Goal: Task Accomplishment & Management: Complete application form

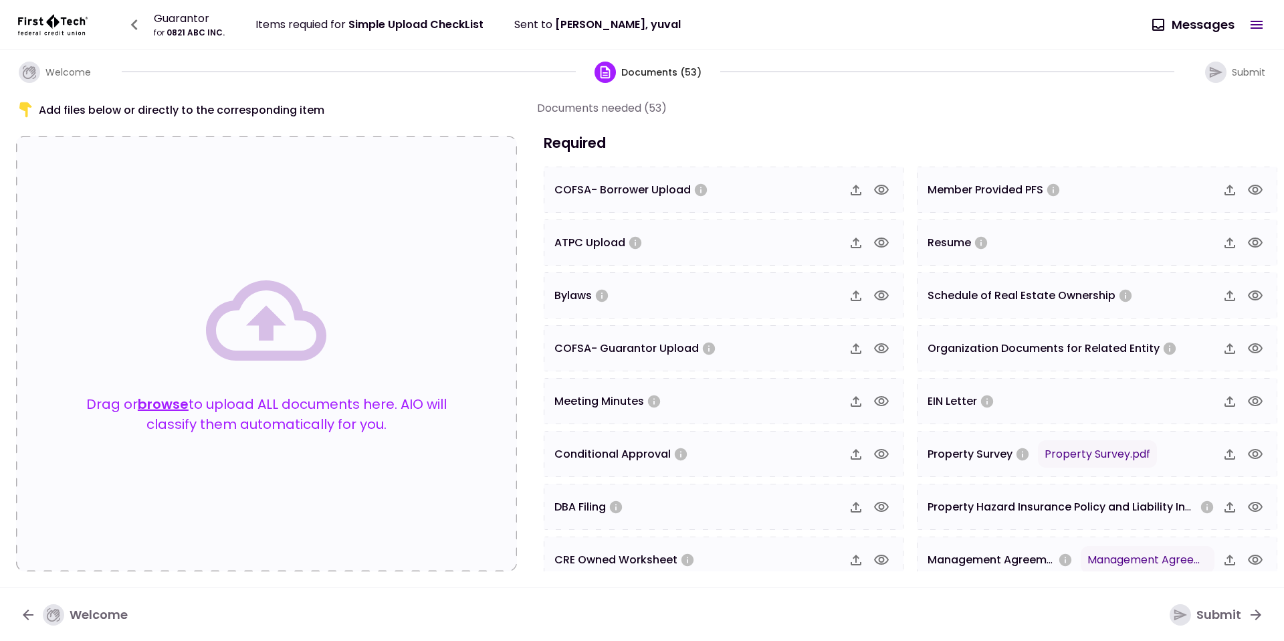
click at [1248, 454] on icon "button" at bounding box center [1256, 454] width 16 height 16
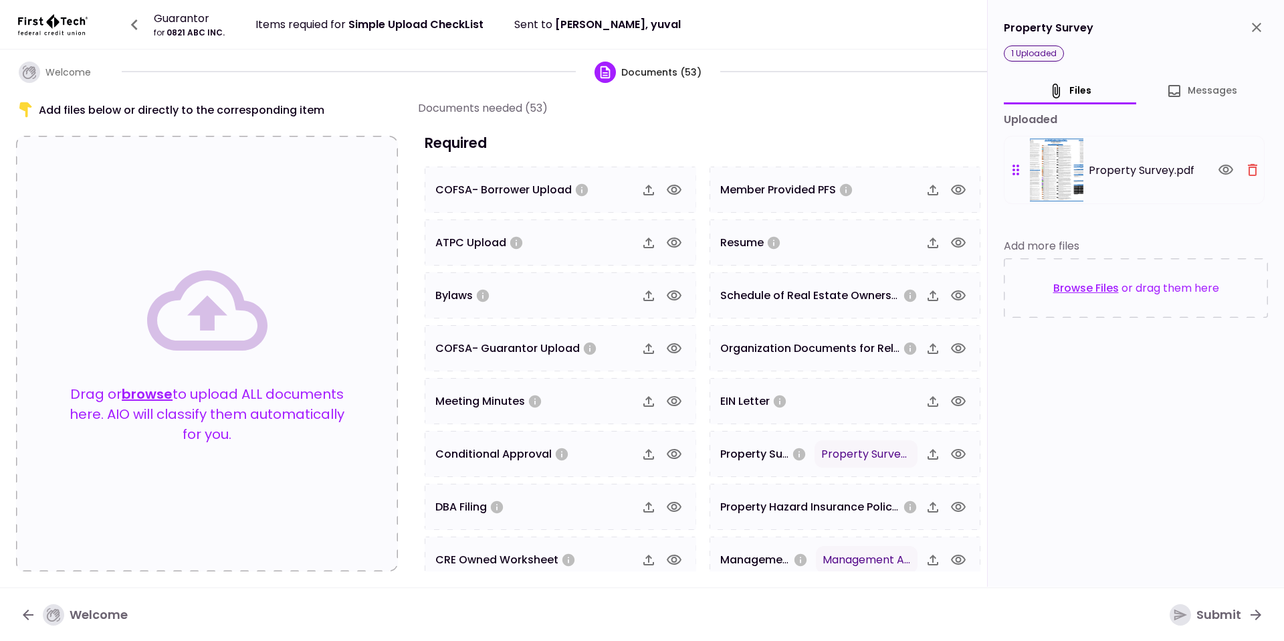
click at [1251, 165] on icon "button" at bounding box center [1253, 170] width 16 height 16
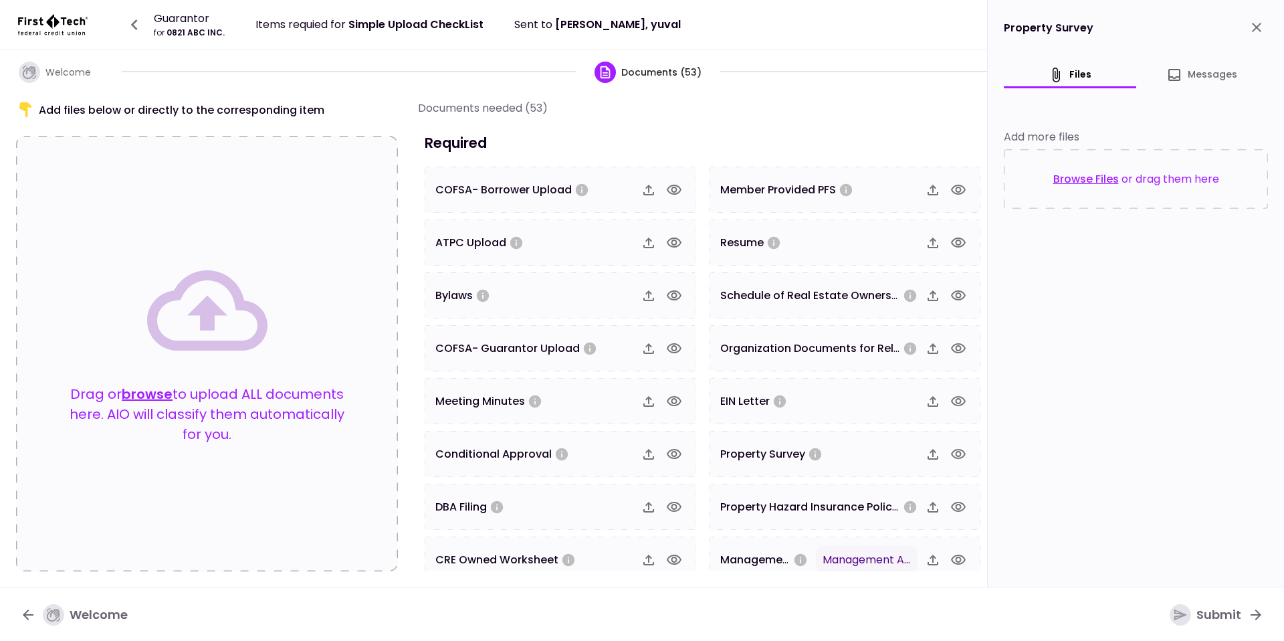
click at [1258, 29] on icon "close" at bounding box center [1257, 27] width 16 height 16
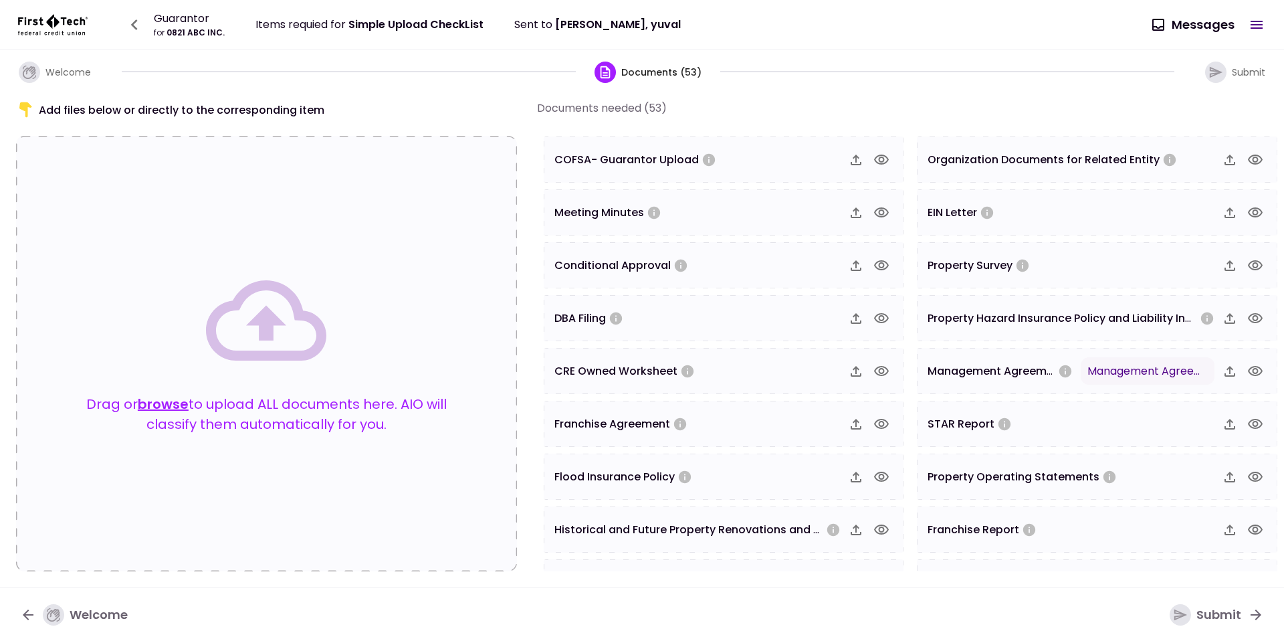
scroll to position [308, 0]
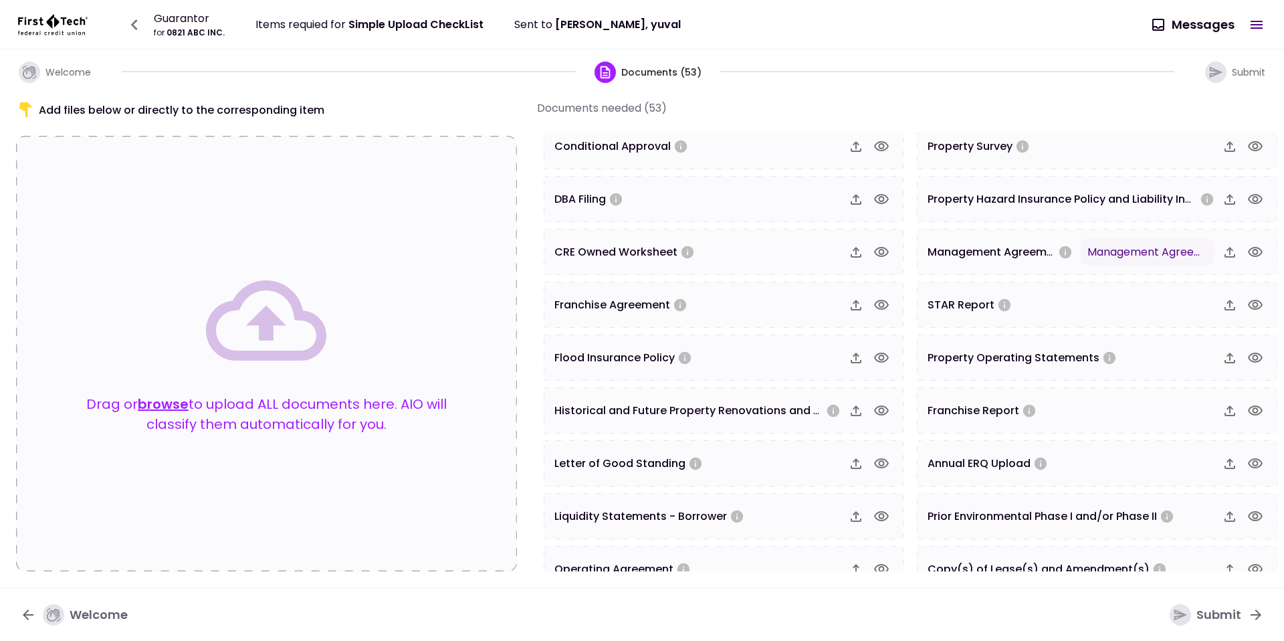
click at [1248, 249] on icon "button" at bounding box center [1255, 252] width 15 height 10
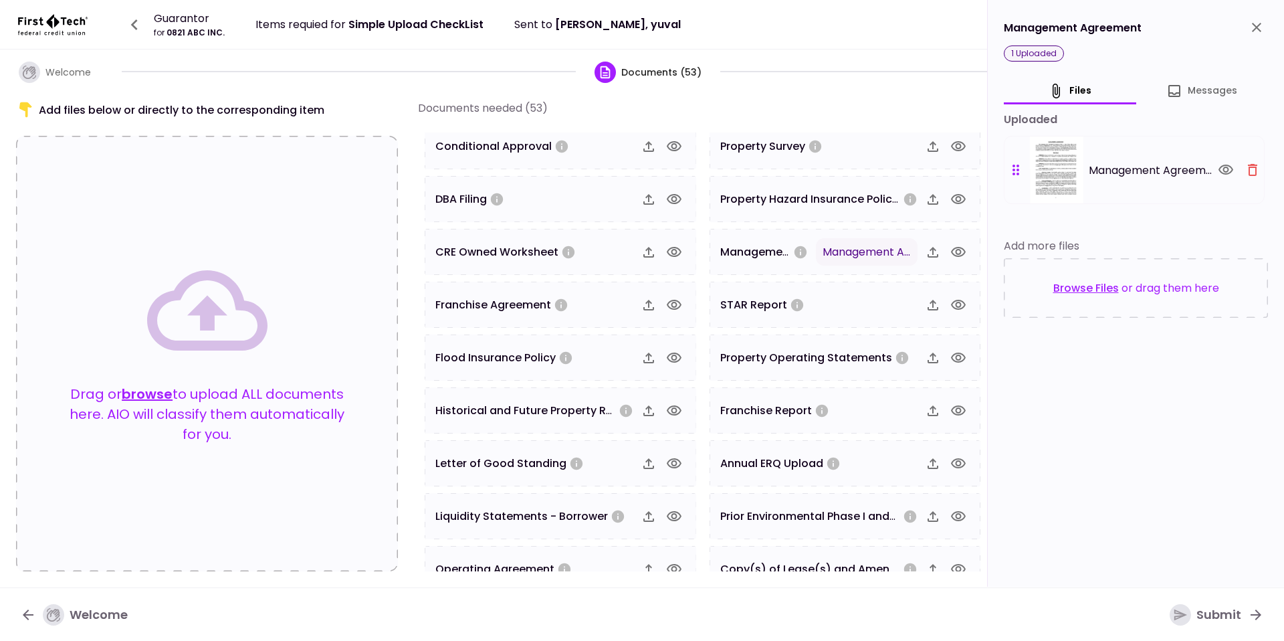
click at [1249, 171] on icon "button" at bounding box center [1253, 170] width 16 height 16
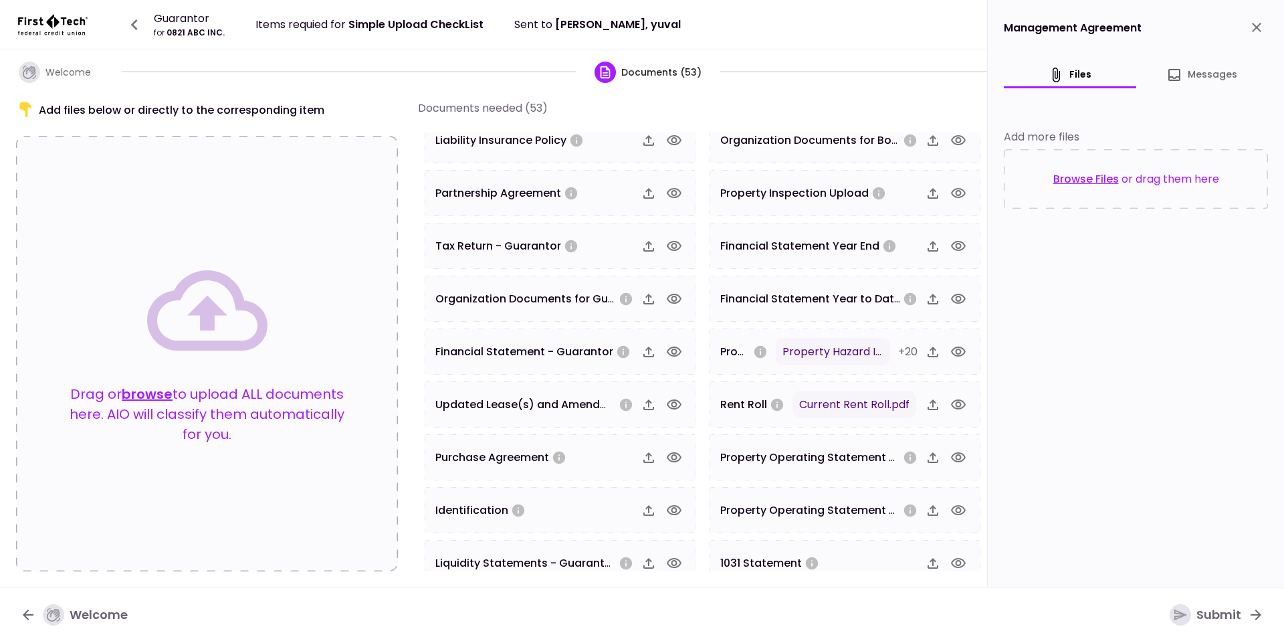
scroll to position [844, 0]
click at [959, 349] on icon "button" at bounding box center [959, 350] width 16 height 16
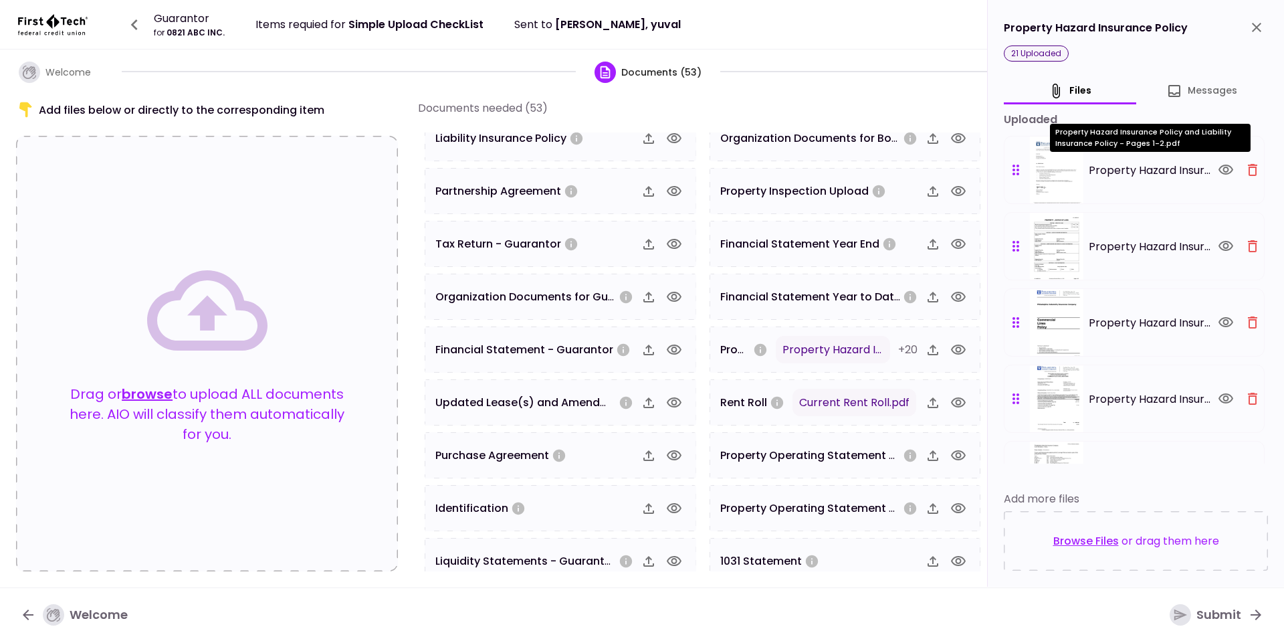
click at [1251, 167] on icon "button" at bounding box center [1253, 170] width 16 height 16
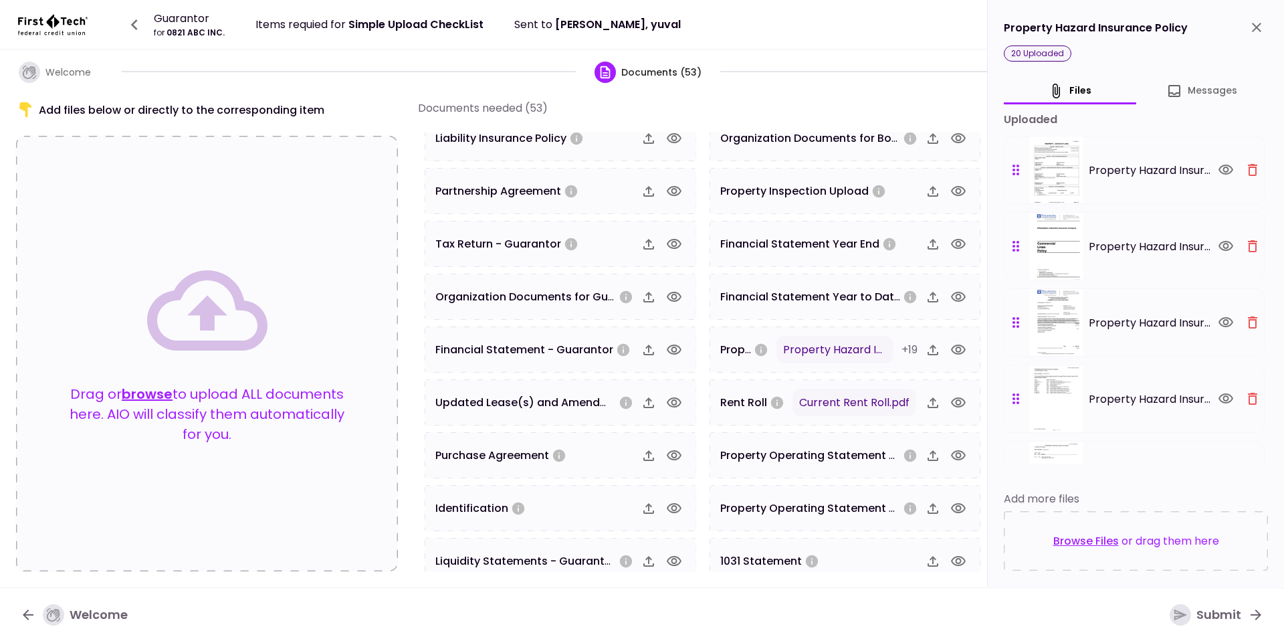
click at [1251, 167] on icon "button" at bounding box center [1253, 170] width 16 height 16
click at [1251, 238] on icon "button" at bounding box center [1253, 246] width 16 height 16
click at [1251, 314] on icon "button" at bounding box center [1253, 322] width 16 height 16
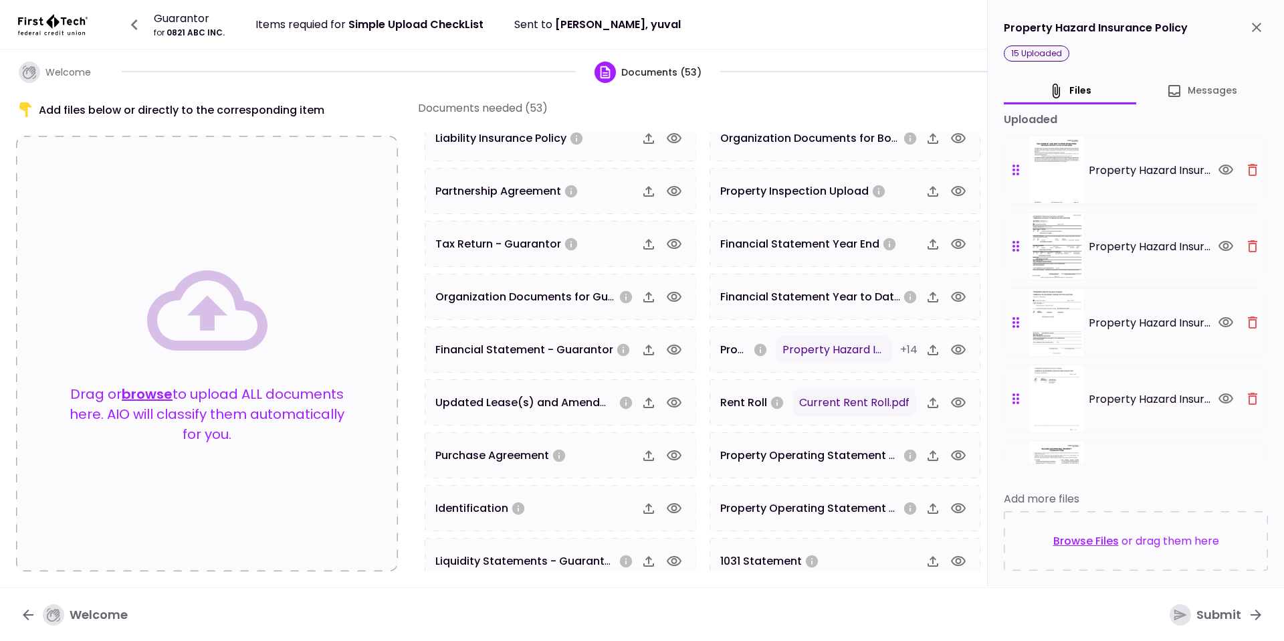
click at [1251, 167] on icon "button" at bounding box center [1253, 170] width 16 height 16
click at [1251, 238] on icon "button" at bounding box center [1253, 246] width 16 height 16
click at [1251, 167] on icon "button" at bounding box center [1253, 170] width 16 height 16
click at [1251, 238] on icon "button" at bounding box center [1253, 246] width 16 height 16
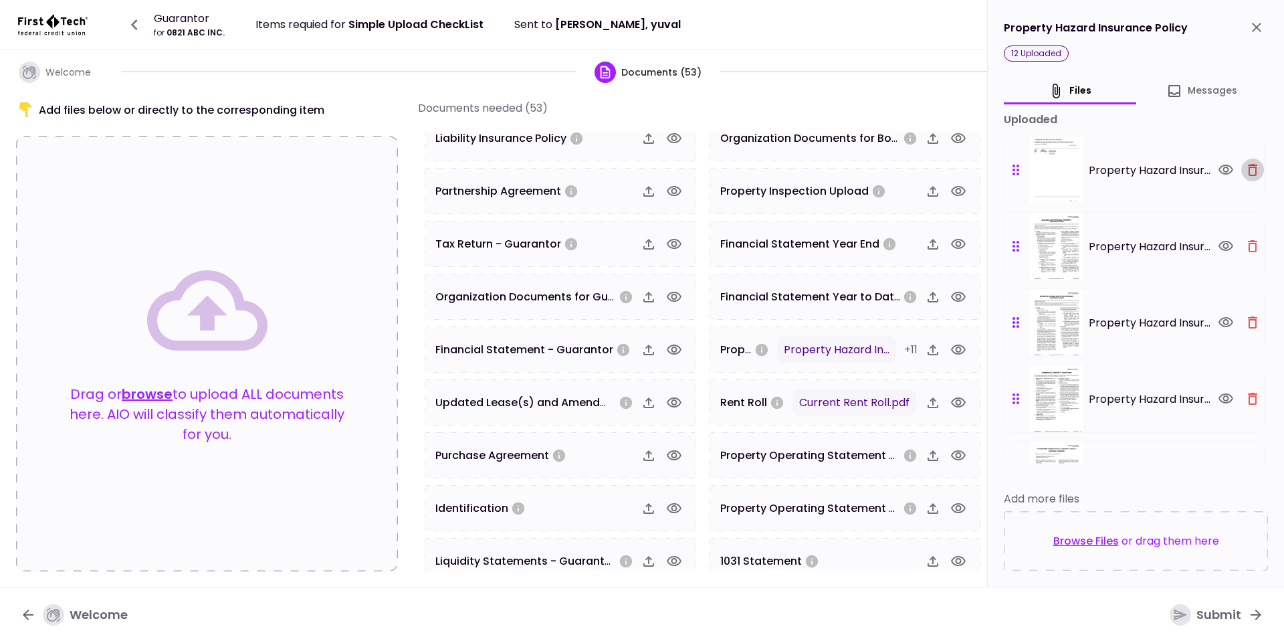
click at [1251, 314] on icon "button" at bounding box center [1253, 322] width 16 height 16
click at [1251, 167] on icon "button" at bounding box center [1253, 170] width 16 height 16
click at [1251, 238] on icon "button" at bounding box center [1253, 246] width 16 height 16
click at [1251, 167] on icon "button" at bounding box center [1253, 170] width 16 height 16
click at [1251, 238] on icon "button" at bounding box center [1253, 246] width 16 height 16
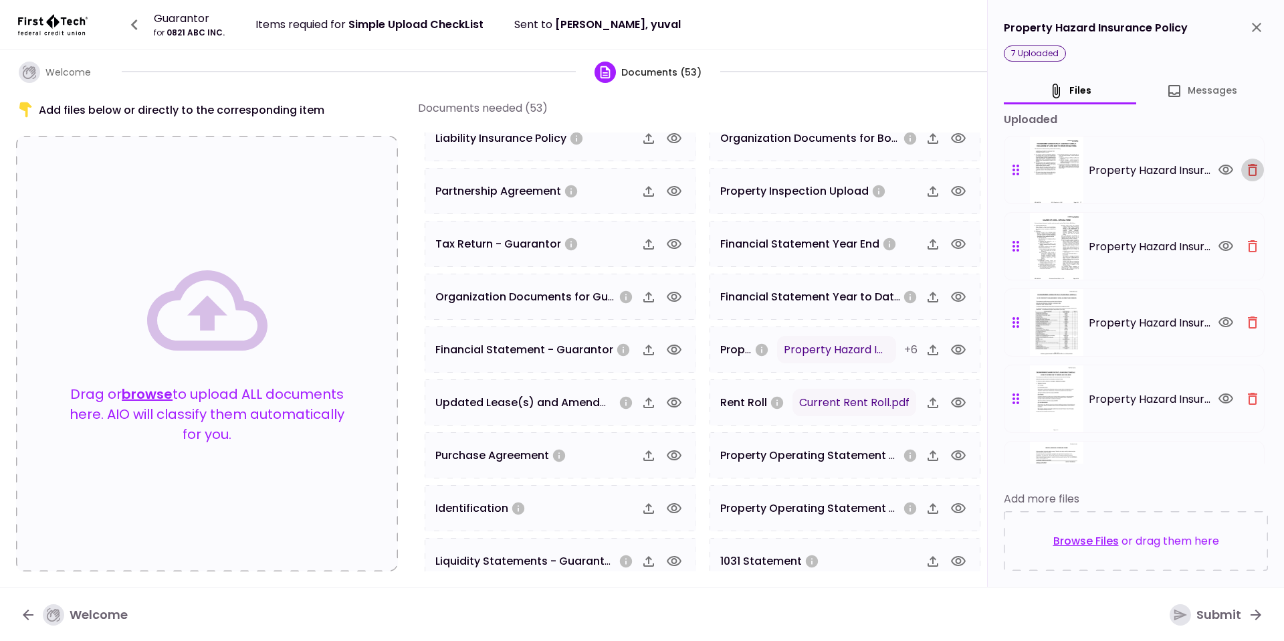
click at [1251, 314] on icon "button" at bounding box center [1253, 322] width 16 height 16
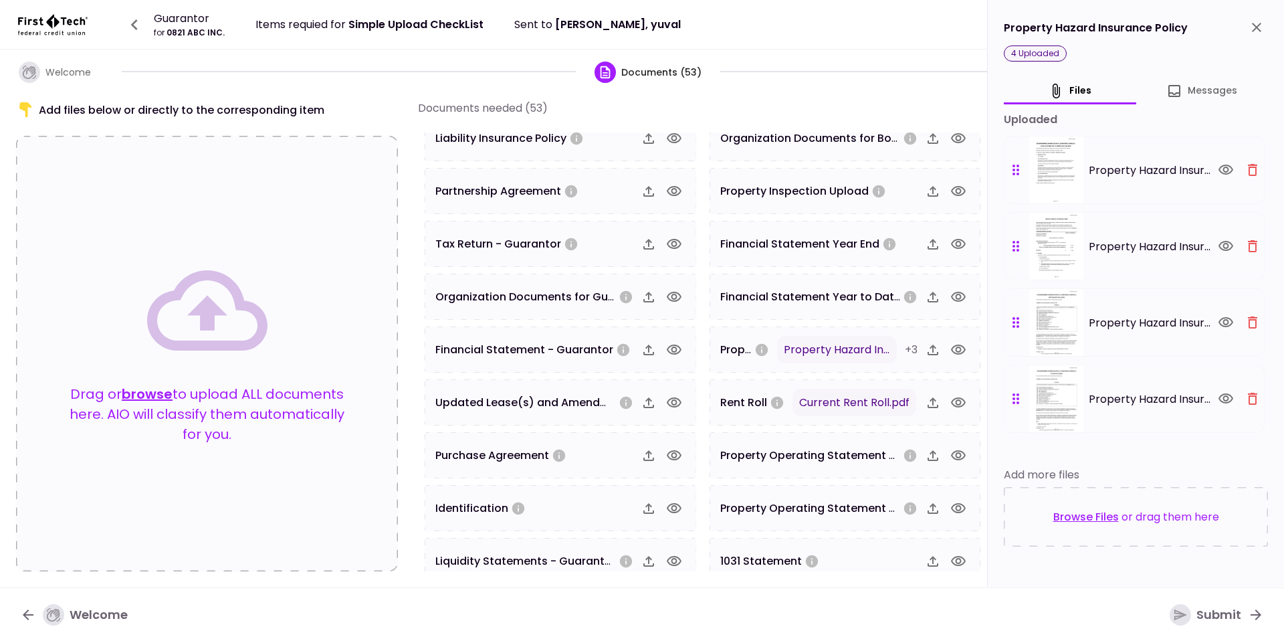
click at [1251, 167] on icon "button" at bounding box center [1253, 170] width 16 height 16
click at [1251, 238] on icon "button" at bounding box center [1253, 246] width 16 height 16
click at [1251, 314] on icon "button" at bounding box center [1253, 322] width 16 height 16
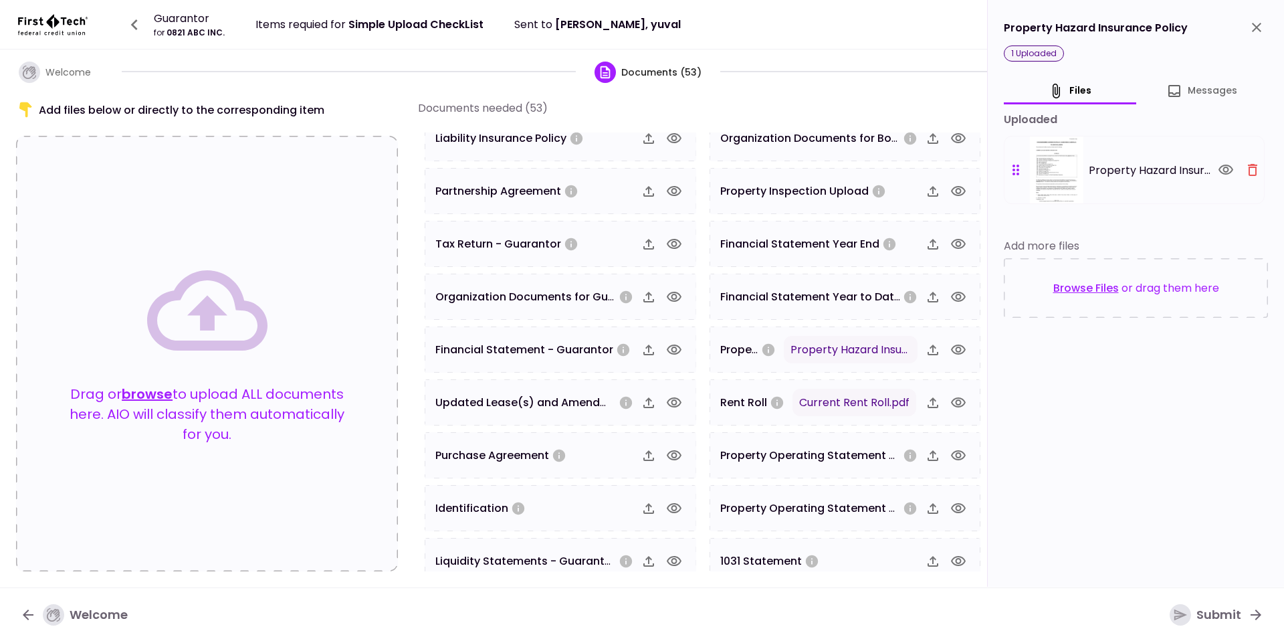
click at [1251, 167] on icon "button" at bounding box center [1253, 170] width 16 height 16
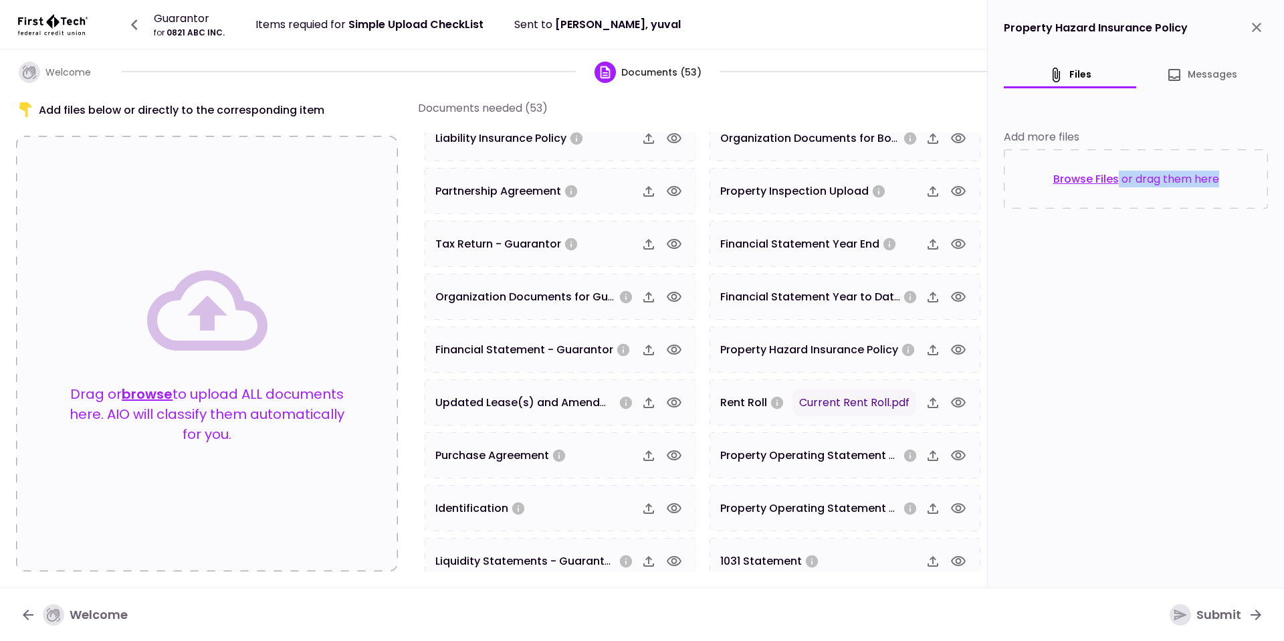
click at [1251, 167] on div "Browse Files or drag them here" at bounding box center [1136, 179] width 264 height 60
click at [957, 403] on icon "button" at bounding box center [958, 402] width 15 height 10
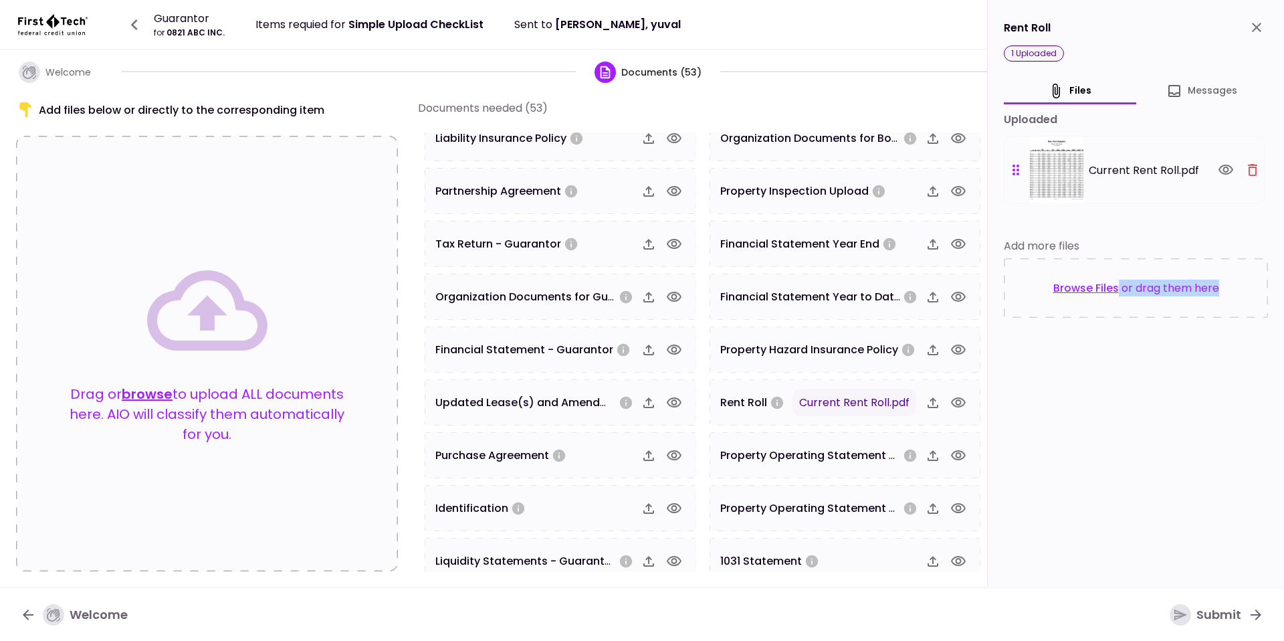
click at [1246, 165] on icon "button" at bounding box center [1253, 170] width 16 height 16
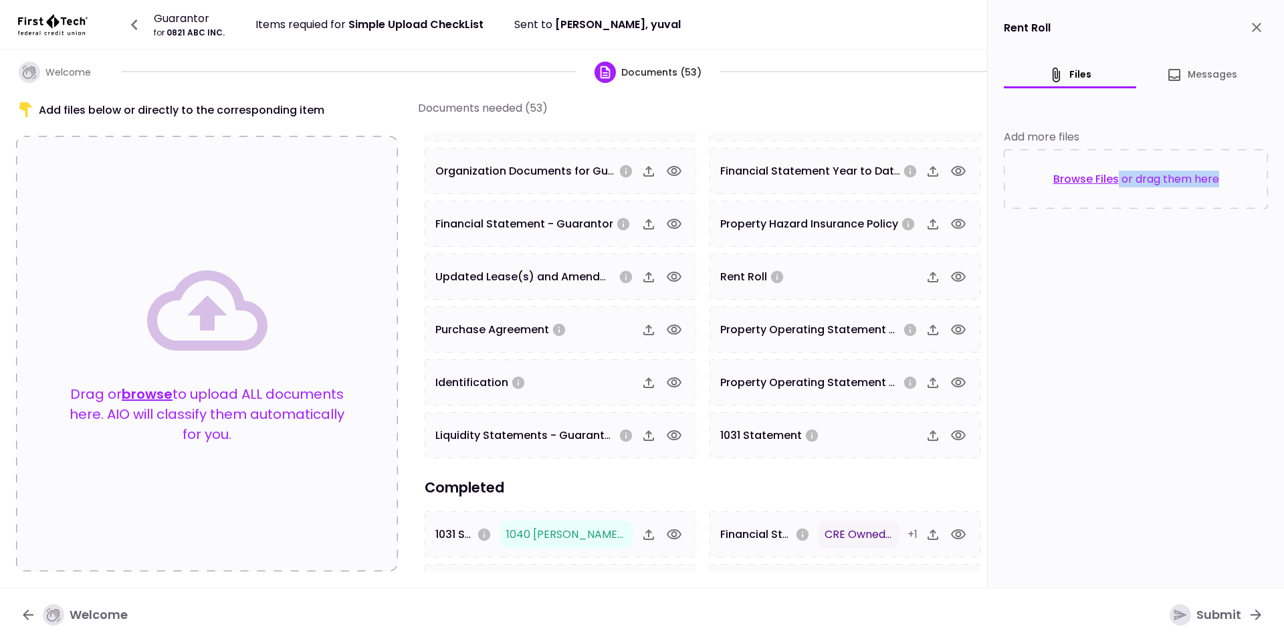
scroll to position [1062, 0]
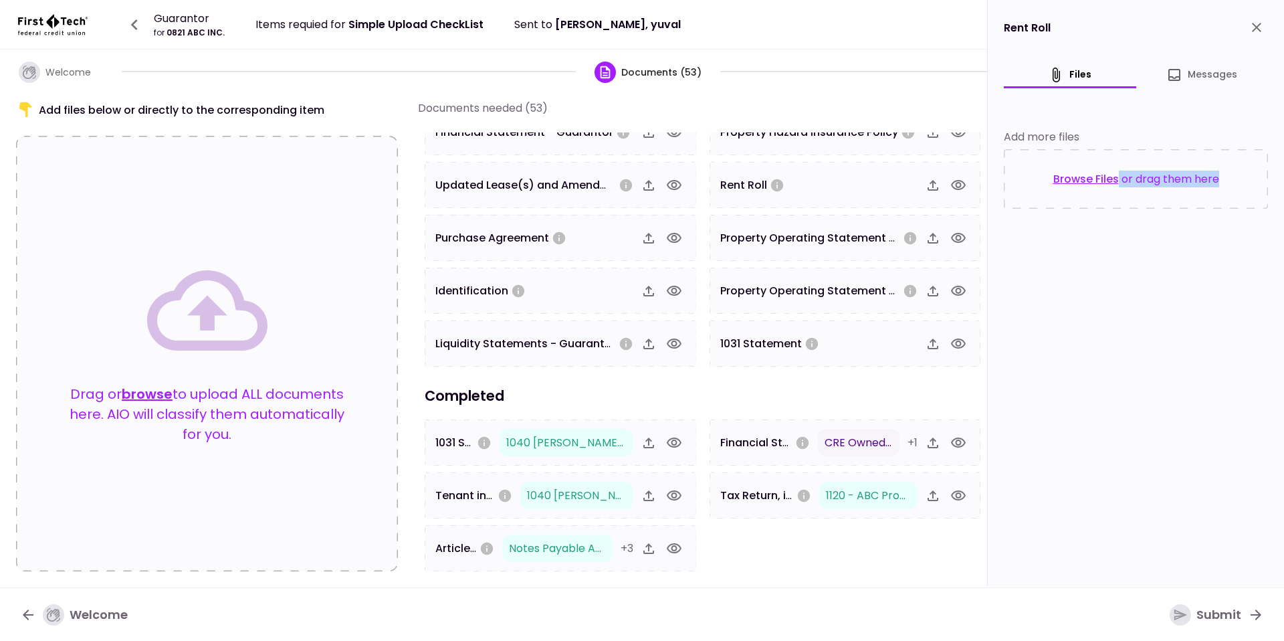
click at [956, 438] on icon "button" at bounding box center [958, 442] width 15 height 10
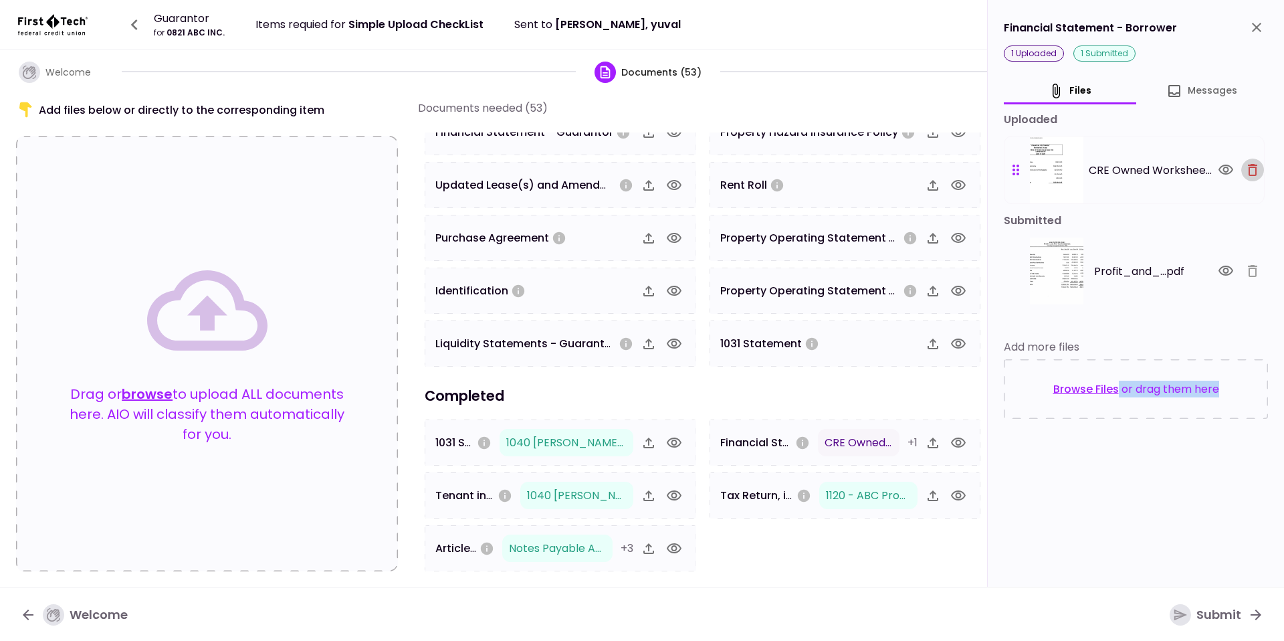
click at [1250, 163] on icon "button" at bounding box center [1253, 170] width 16 height 16
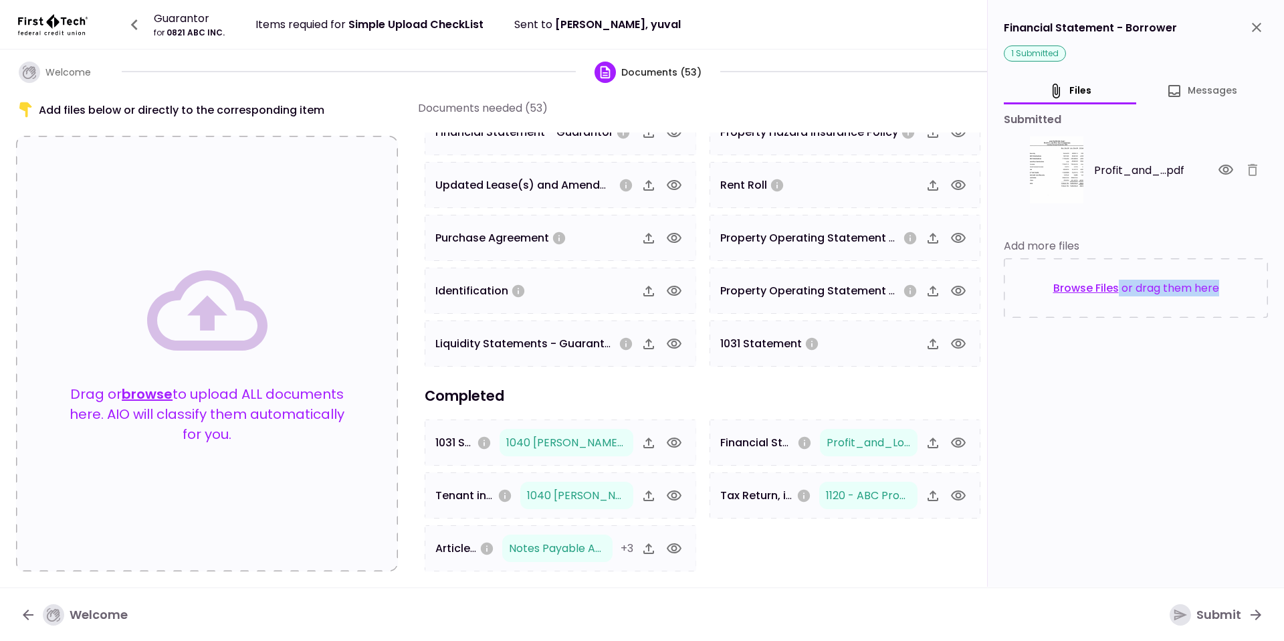
click at [1249, 23] on icon "close" at bounding box center [1257, 27] width 16 height 16
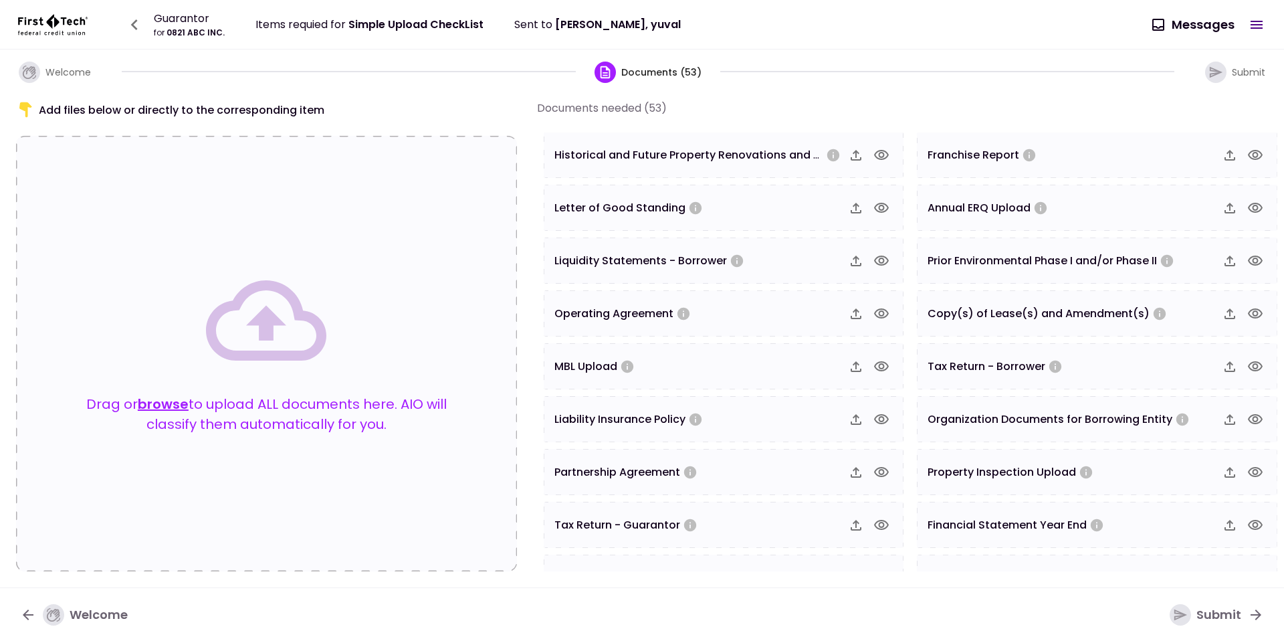
scroll to position [0, 0]
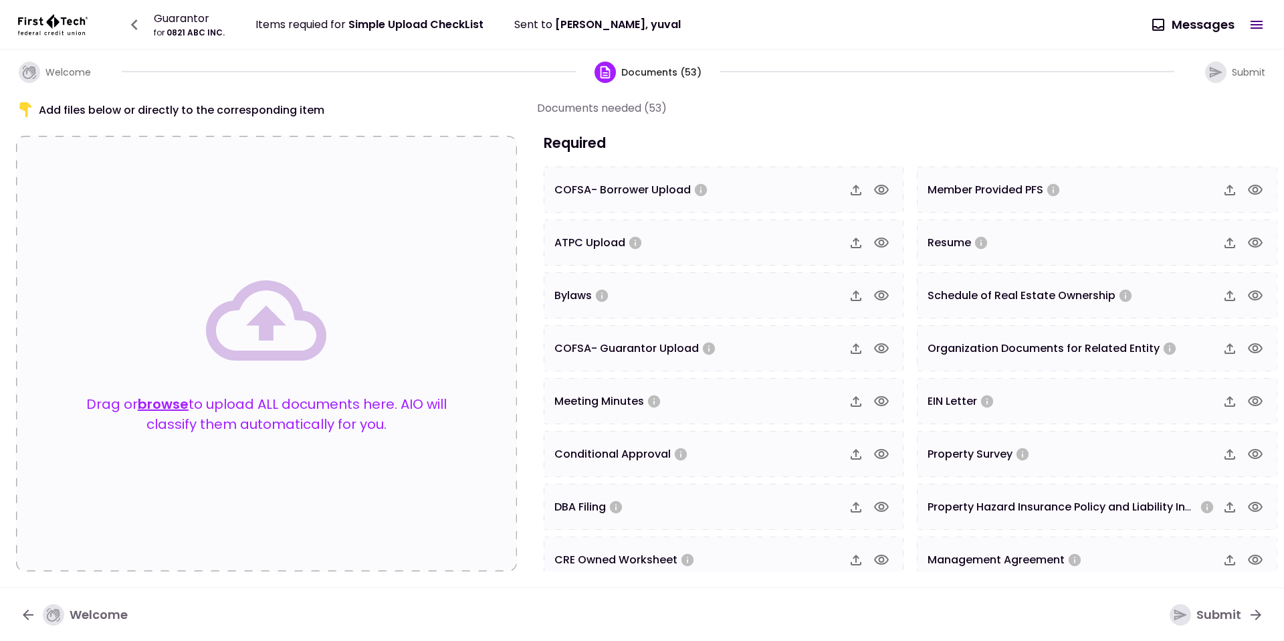
click at [1058, 40] on div "Guarantor for 0821 ABC INC. Items requied for Simple Upload CheckList Sent to […" at bounding box center [642, 24] width 1284 height 49
click at [161, 405] on button "browse" at bounding box center [163, 404] width 51 height 20
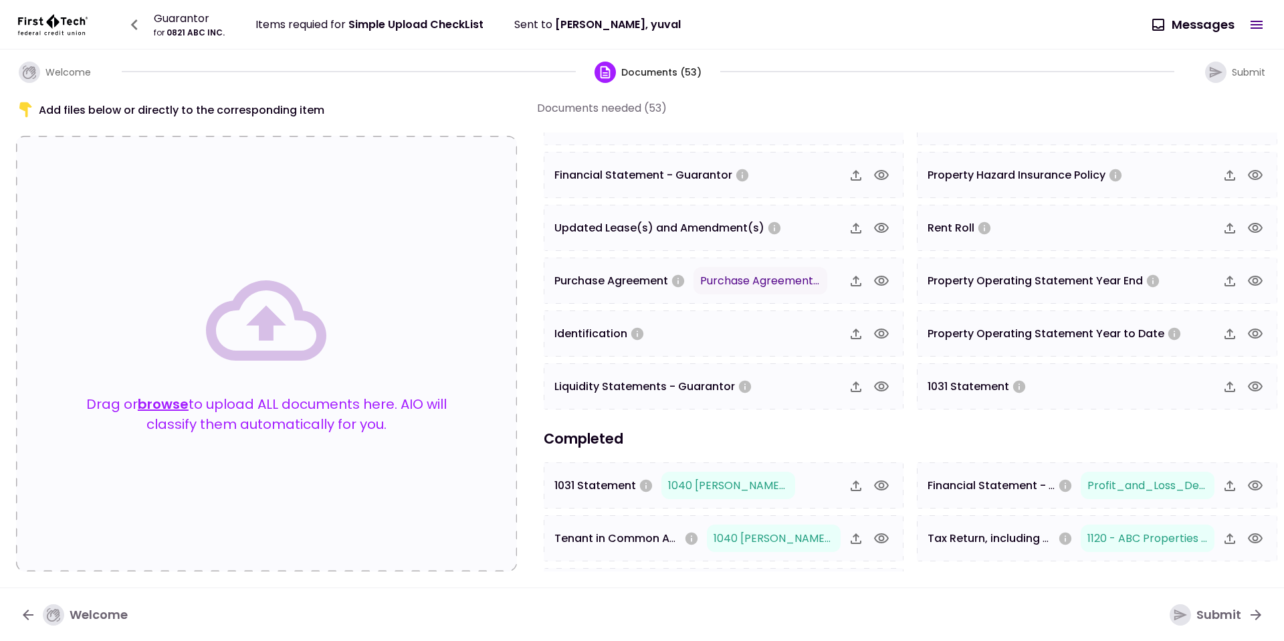
scroll to position [1022, 0]
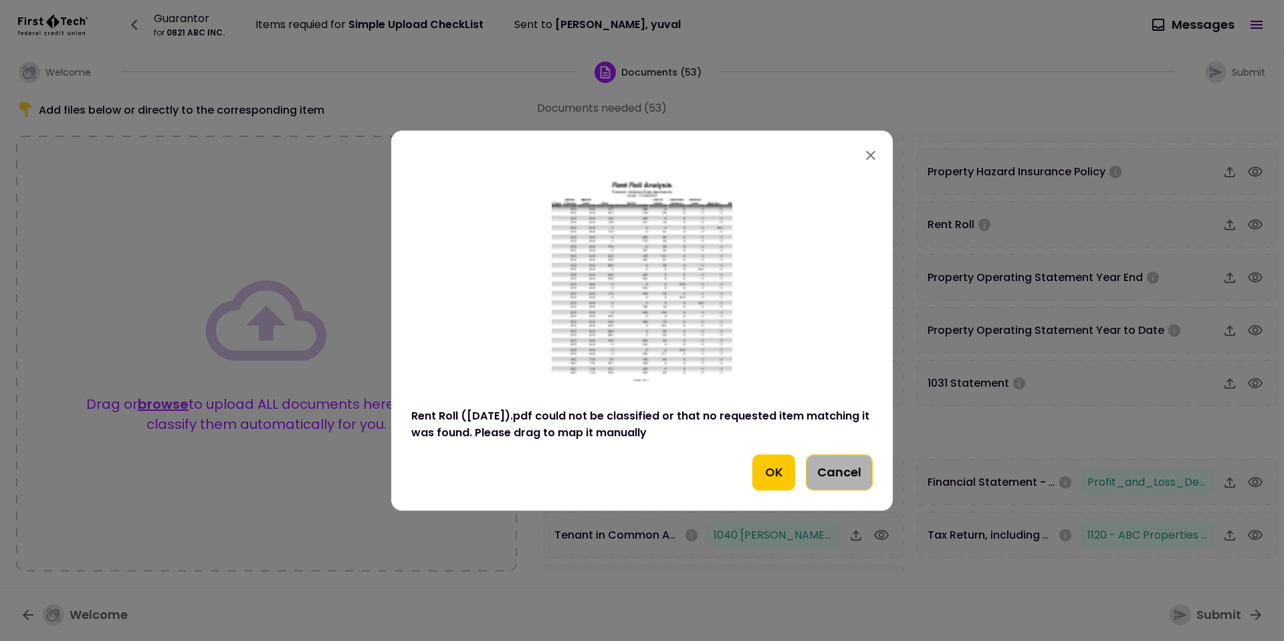
click at [841, 464] on button "Cancel" at bounding box center [839, 472] width 67 height 36
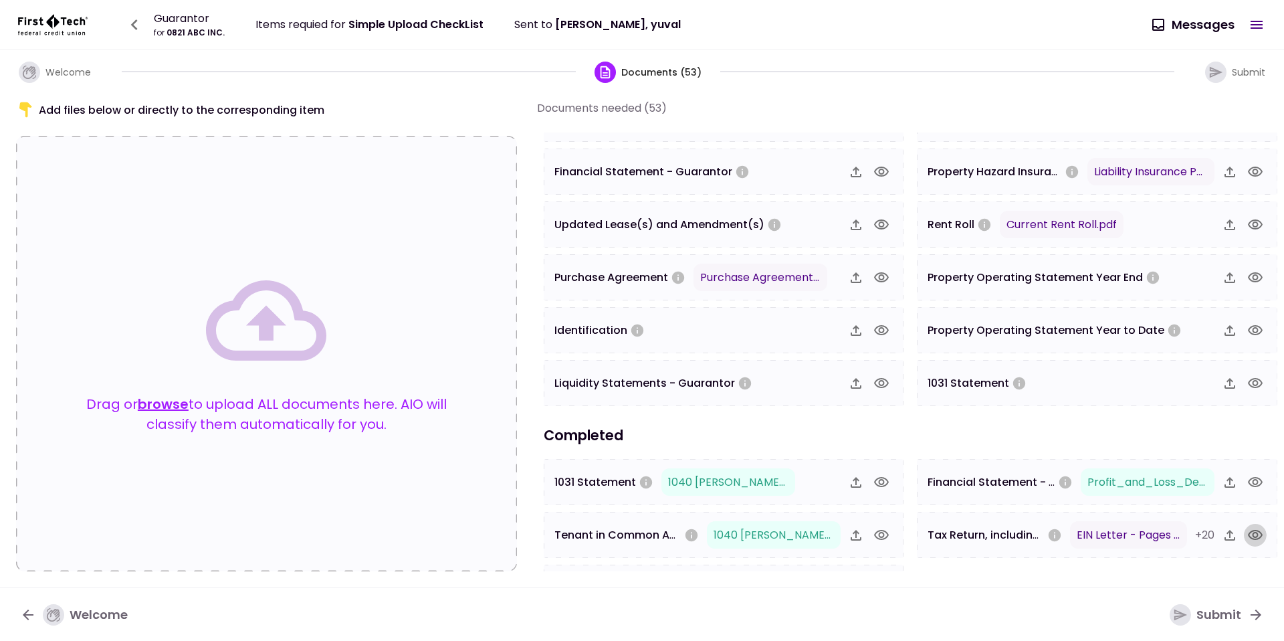
click at [1255, 534] on icon "button" at bounding box center [1255, 535] width 15 height 10
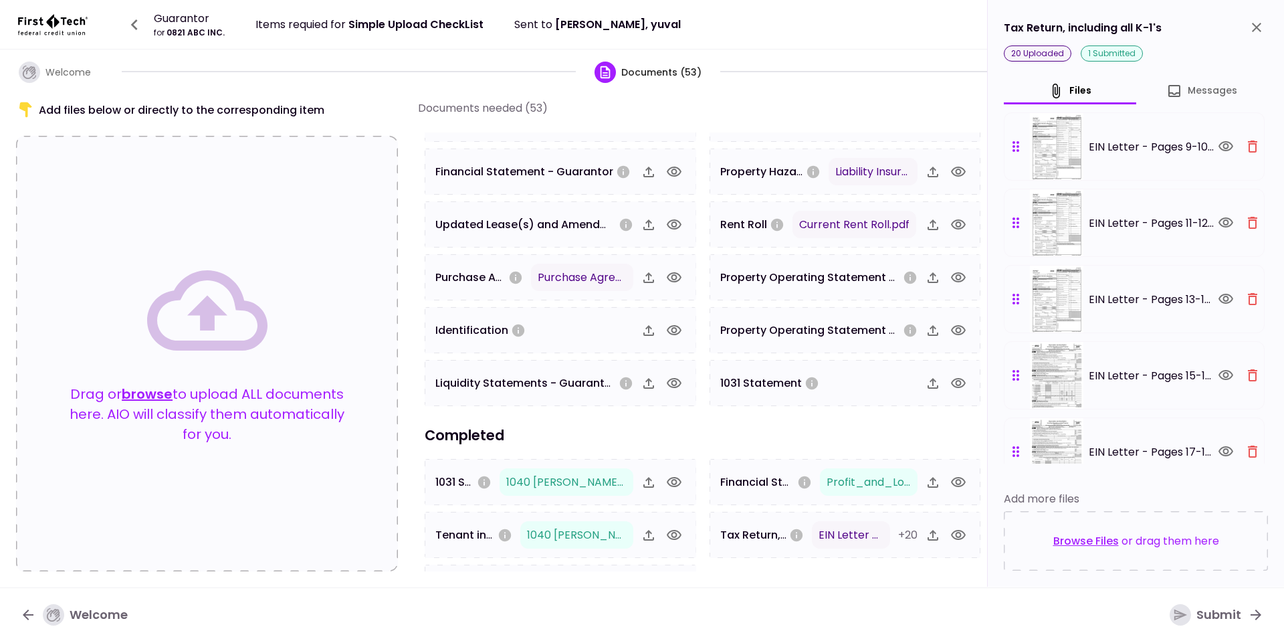
scroll to position [0, 0]
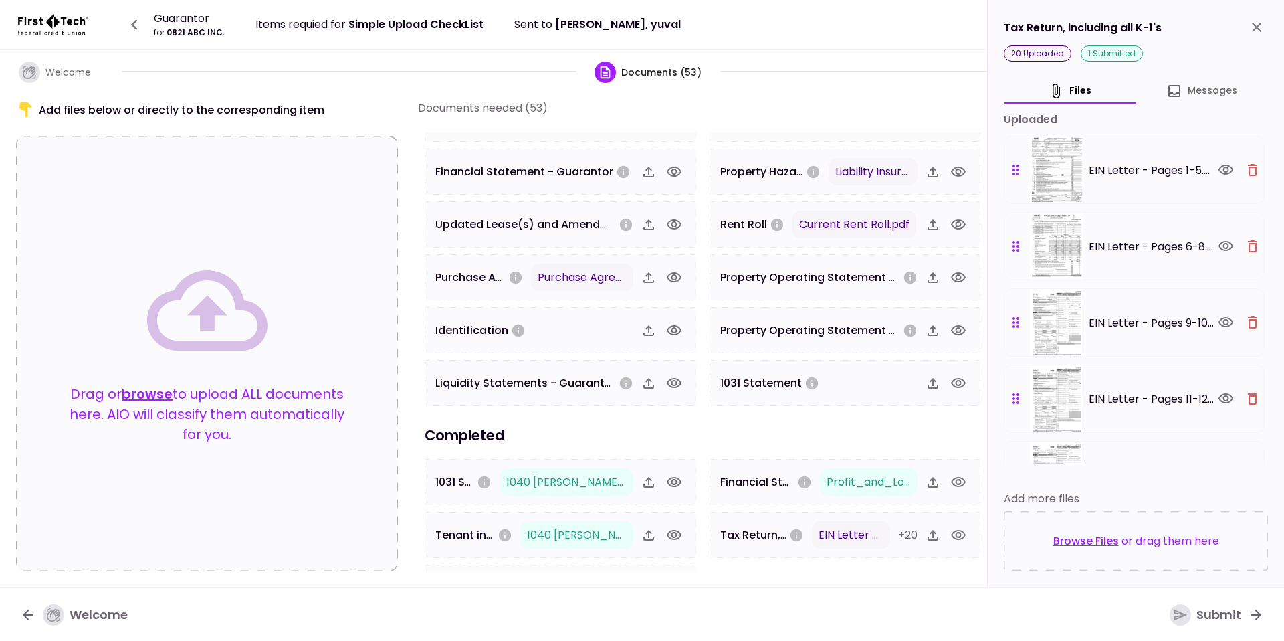
click at [1248, 169] on icon "button" at bounding box center [1253, 170] width 16 height 16
click at [1248, 238] on icon "button" at bounding box center [1253, 246] width 16 height 16
click at [1248, 169] on icon "button" at bounding box center [1253, 170] width 16 height 16
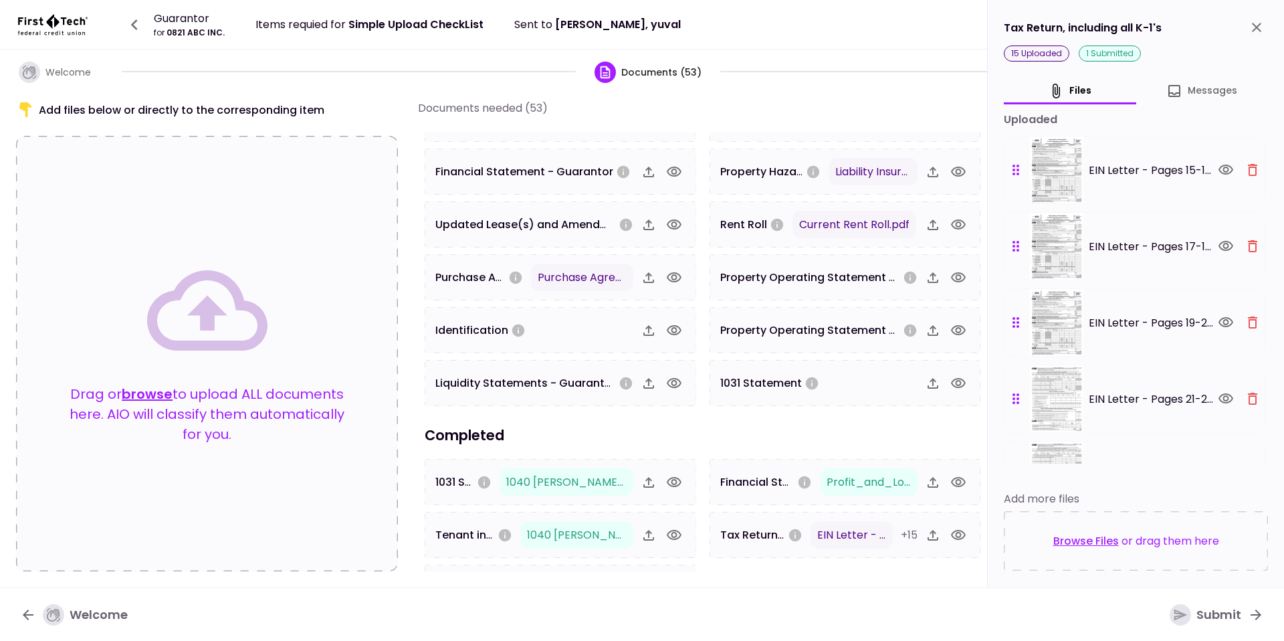
click at [1248, 169] on icon "button" at bounding box center [1253, 170] width 16 height 16
click at [1248, 238] on icon "button" at bounding box center [1253, 246] width 16 height 16
click at [1248, 169] on icon "button" at bounding box center [1253, 170] width 16 height 16
click at [1248, 238] on icon "button" at bounding box center [1253, 246] width 16 height 16
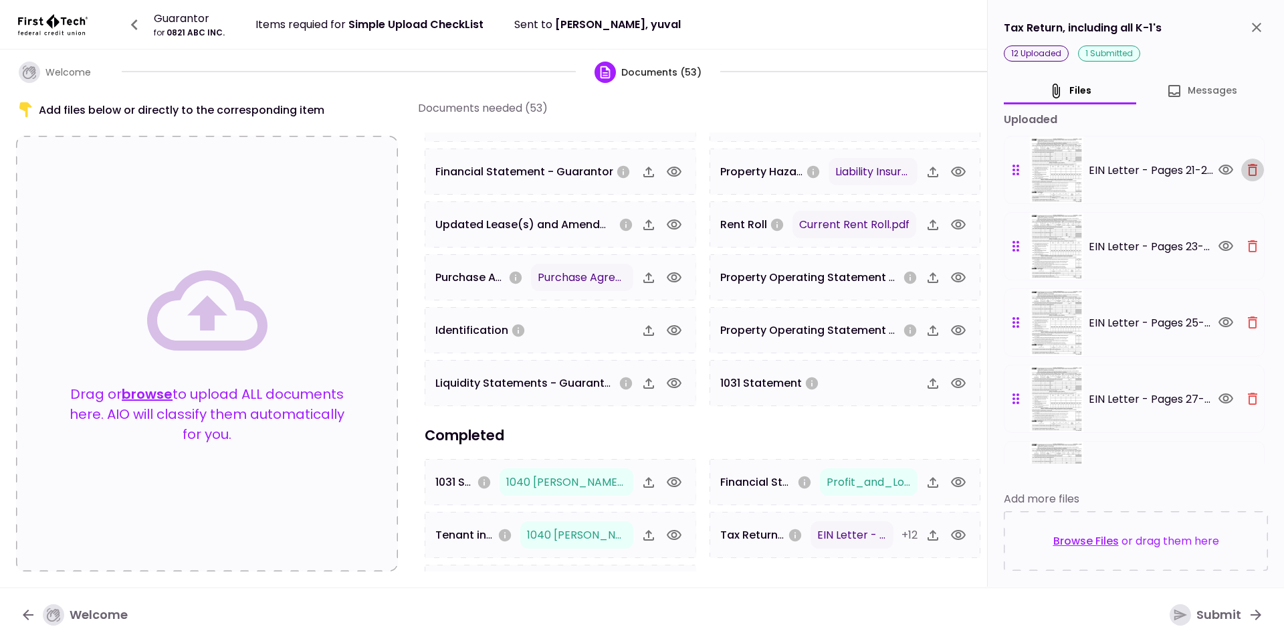
click at [1248, 314] on icon "button" at bounding box center [1253, 322] width 16 height 16
click at [1248, 169] on icon "button" at bounding box center [1253, 170] width 16 height 16
click at [1248, 238] on icon "button" at bounding box center [1253, 246] width 16 height 16
click at [1248, 169] on icon "button" at bounding box center [1253, 170] width 16 height 16
click at [1248, 238] on icon "button" at bounding box center [1253, 246] width 16 height 16
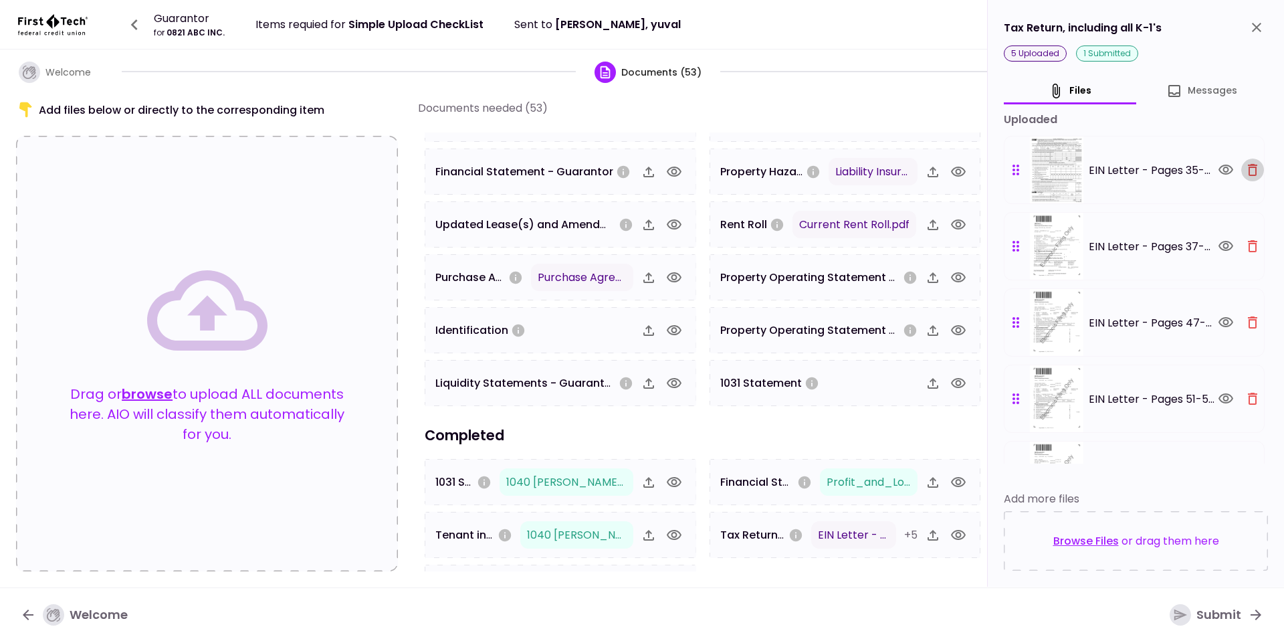
click at [1248, 169] on icon "button" at bounding box center [1253, 170] width 16 height 16
click at [1248, 238] on icon "button" at bounding box center [1253, 246] width 16 height 16
click at [1248, 169] on icon "button" at bounding box center [1253, 170] width 16 height 16
click at [1248, 238] on icon "button" at bounding box center [1253, 246] width 16 height 16
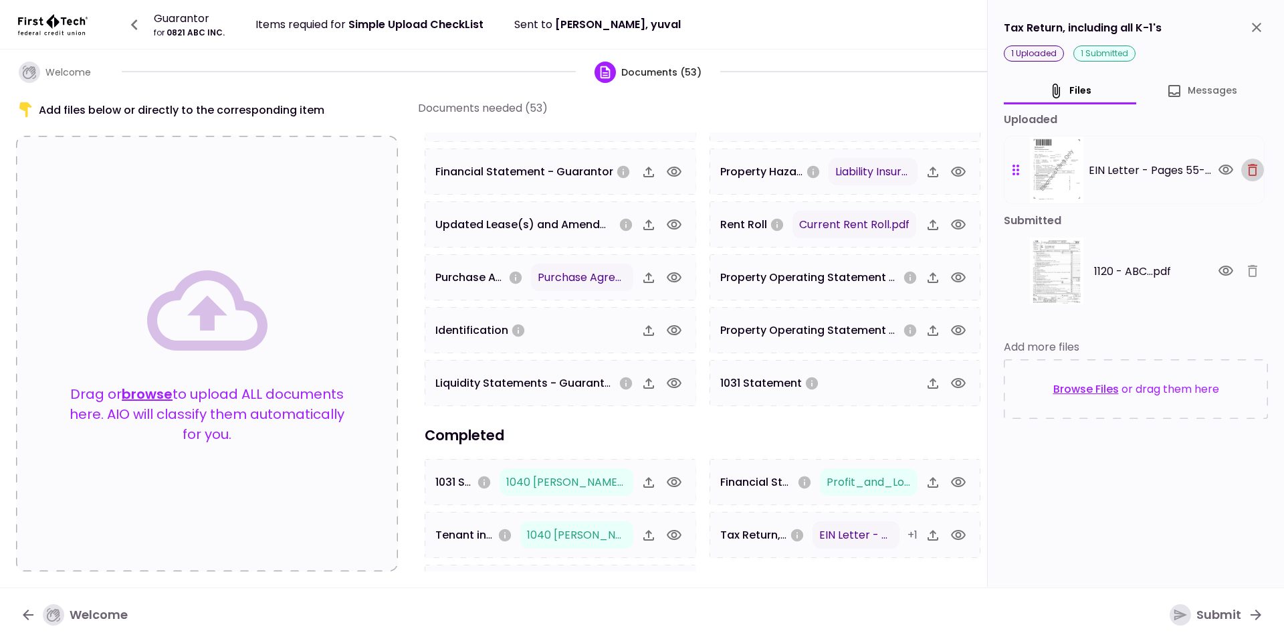
click at [1248, 169] on icon "button" at bounding box center [1253, 170] width 16 height 16
click at [1248, 260] on div at bounding box center [1239, 271] width 49 height 23
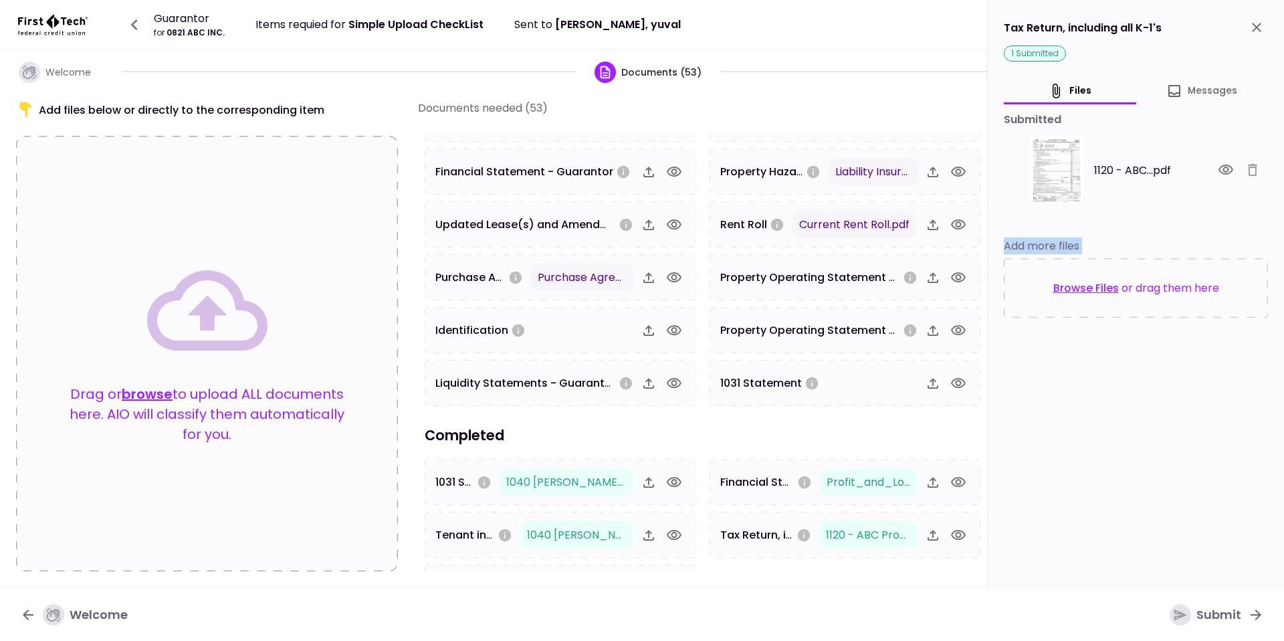
click at [1256, 28] on icon "close" at bounding box center [1256, 27] width 9 height 9
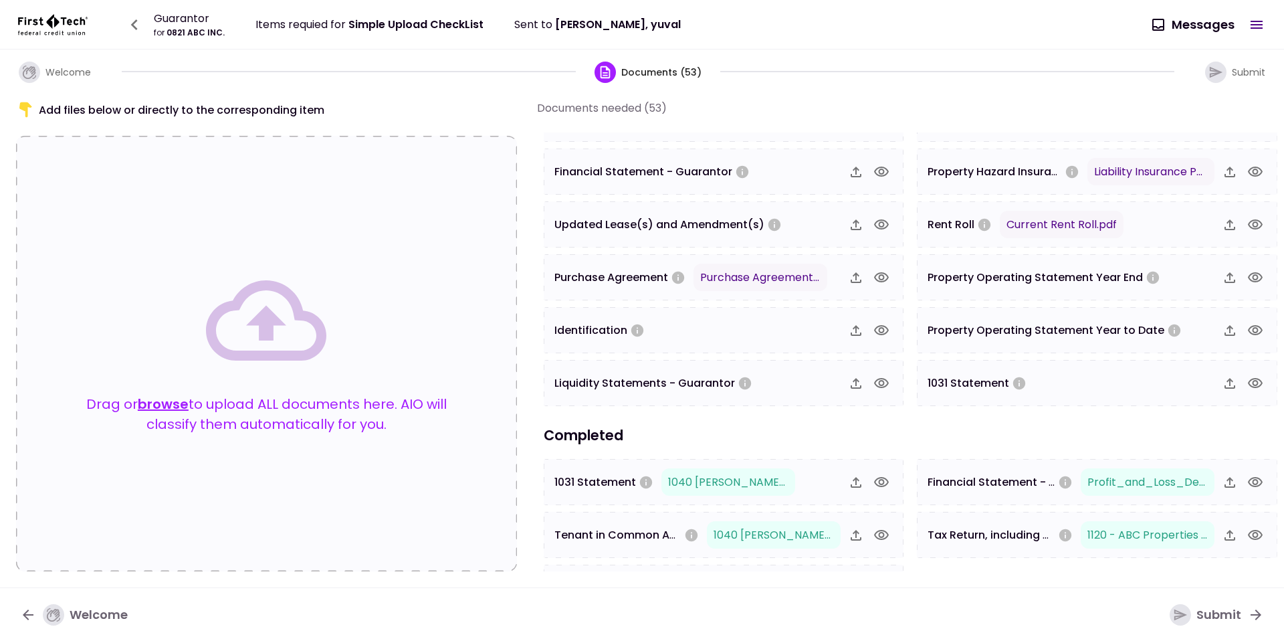
click at [150, 414] on p "Drag or browse to upload ALL documents here. AIO will classify them automatical…" at bounding box center [267, 414] width 394 height 40
click at [162, 408] on button "browse" at bounding box center [163, 404] width 51 height 20
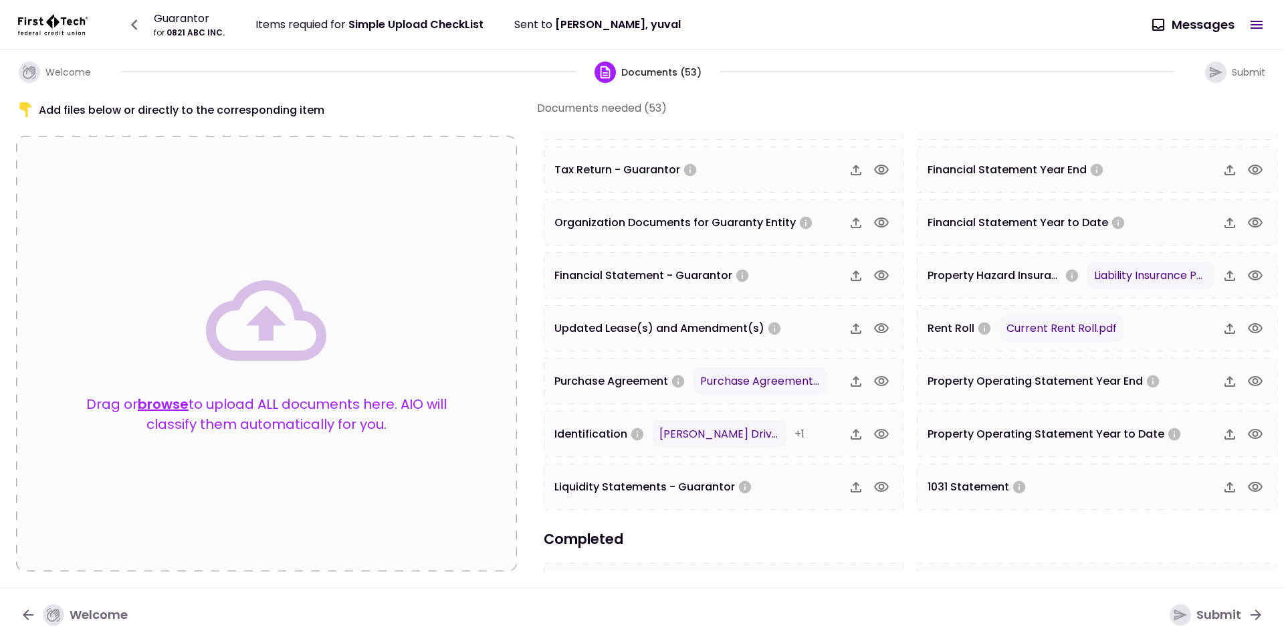
scroll to position [952, 0]
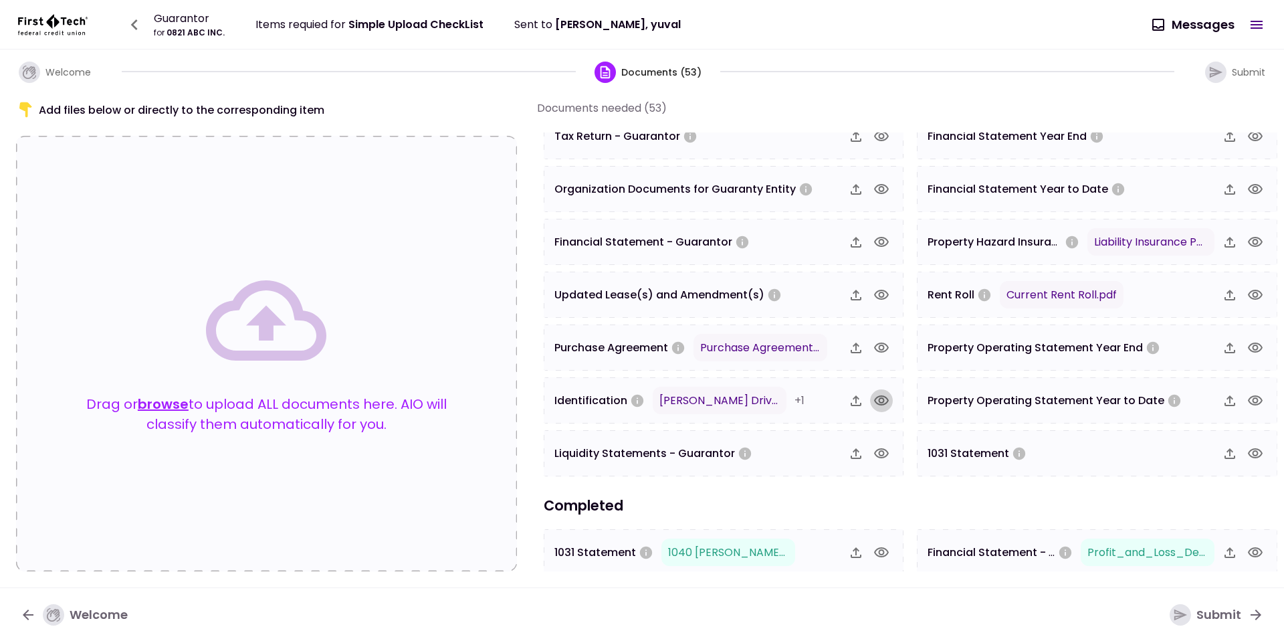
click at [878, 396] on icon "button" at bounding box center [882, 401] width 16 height 16
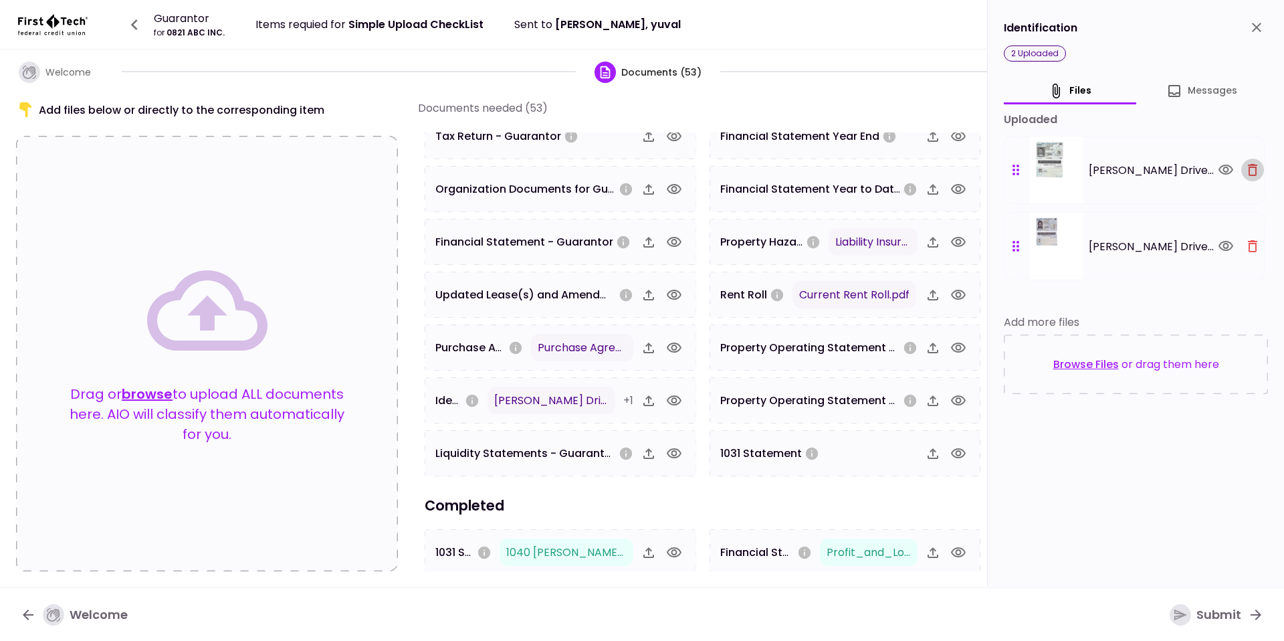
click at [1244, 167] on button "button" at bounding box center [1252, 170] width 23 height 23
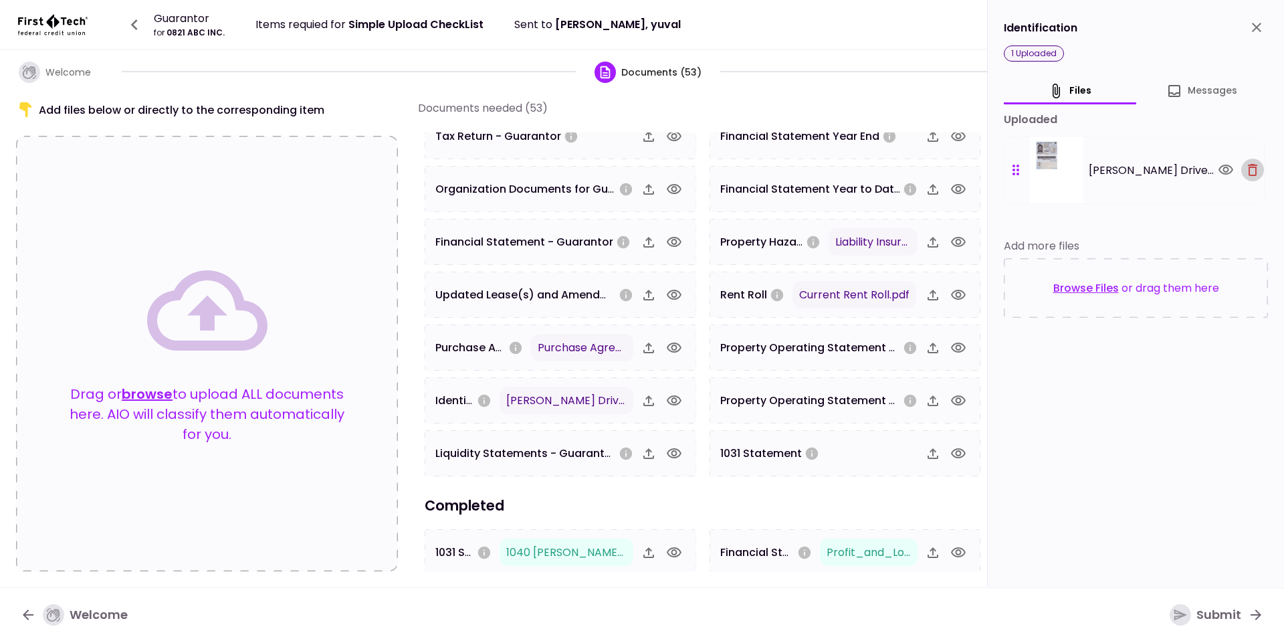
click at [1244, 167] on button "button" at bounding box center [1252, 170] width 23 height 23
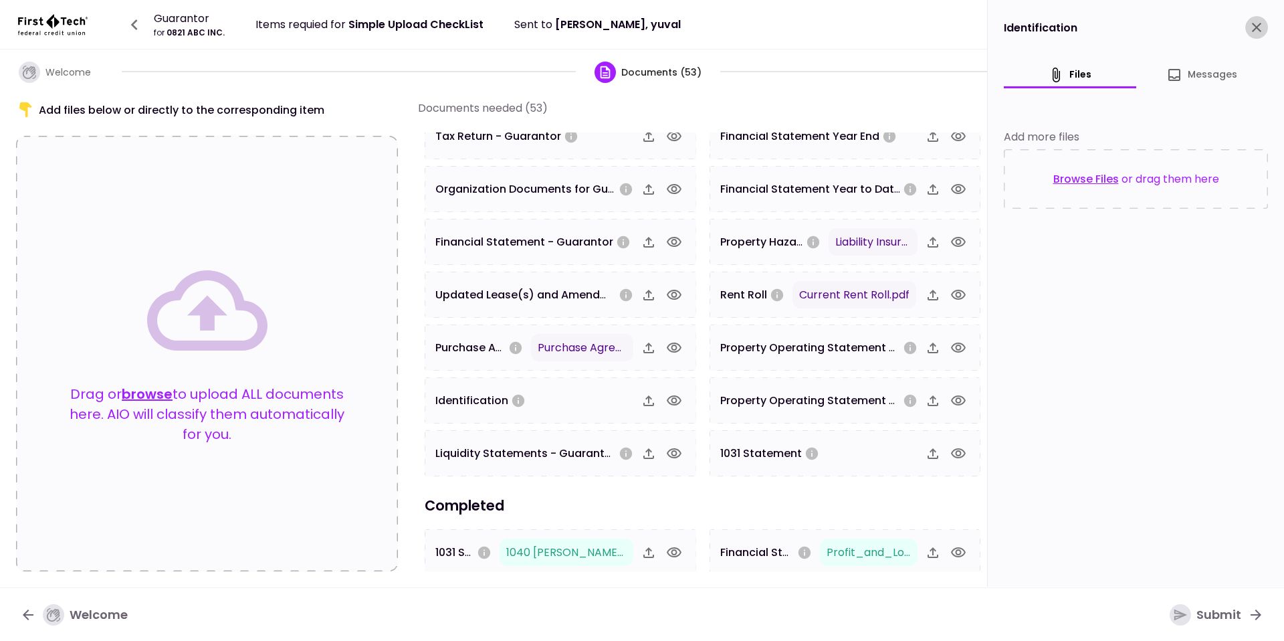
click at [1249, 31] on icon "close" at bounding box center [1257, 27] width 16 height 16
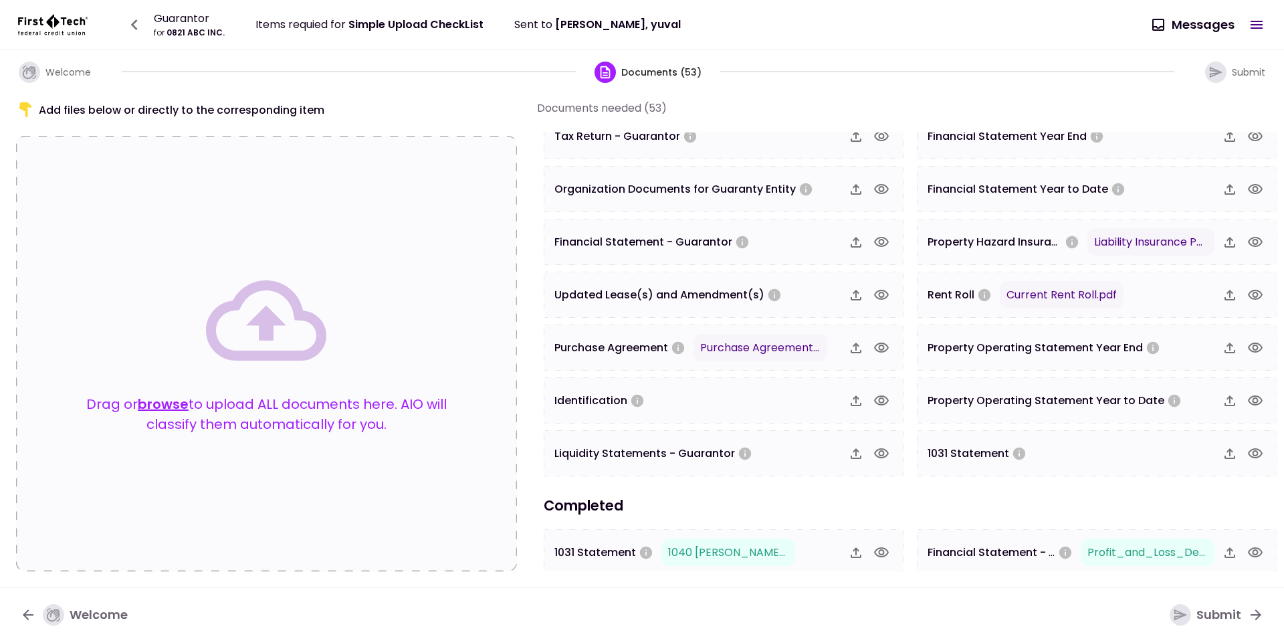
click at [1251, 236] on icon "button" at bounding box center [1256, 242] width 16 height 16
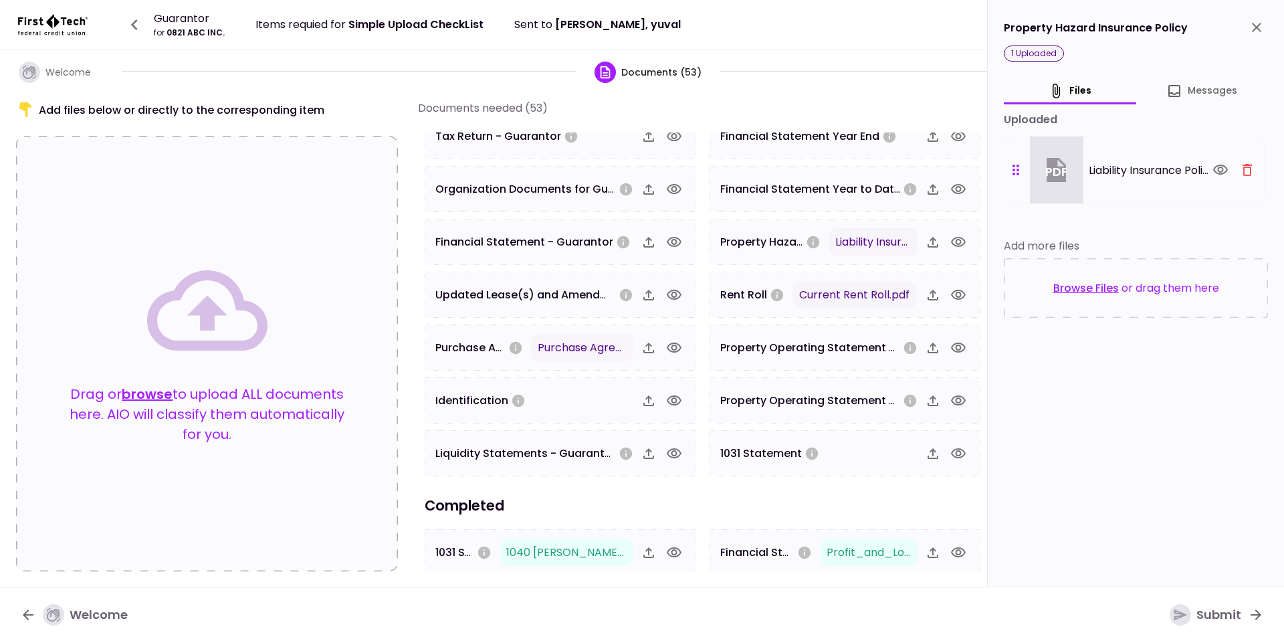
click at [1231, 162] on div at bounding box center [1233, 170] width 49 height 23
click at [1251, 157] on div "pdf Liability Insurance Policy.pdf" at bounding box center [1134, 170] width 261 height 68
click at [1245, 175] on icon "button" at bounding box center [1247, 170] width 9 height 12
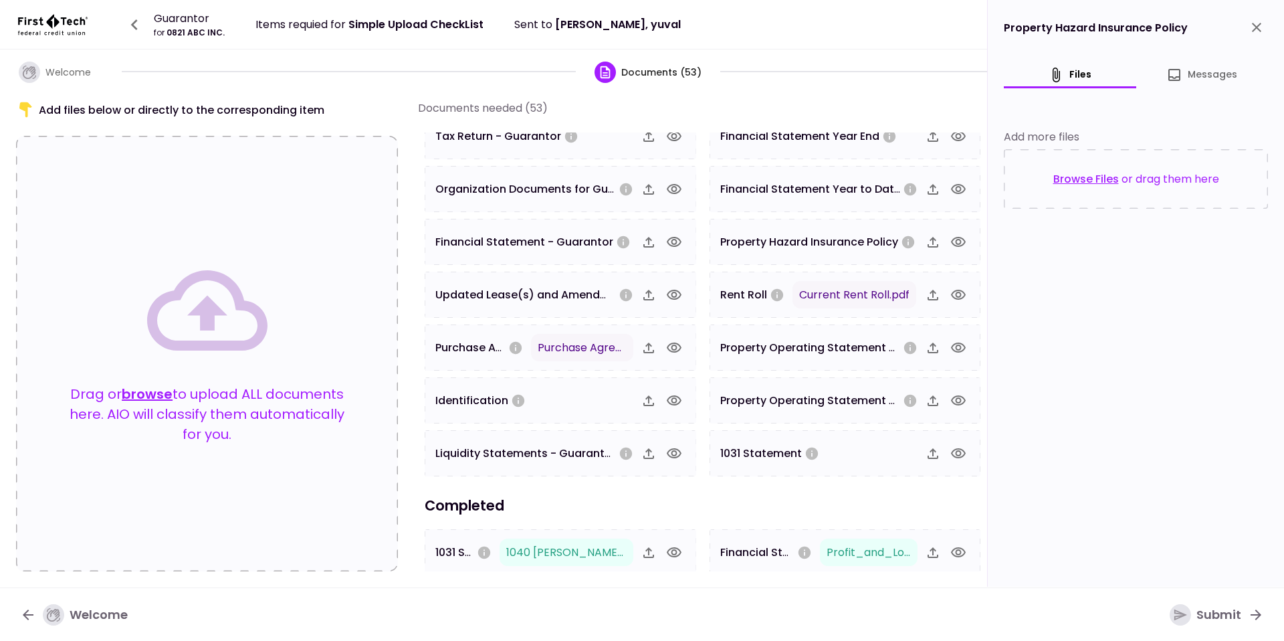
click at [1262, 23] on icon "close" at bounding box center [1257, 27] width 16 height 16
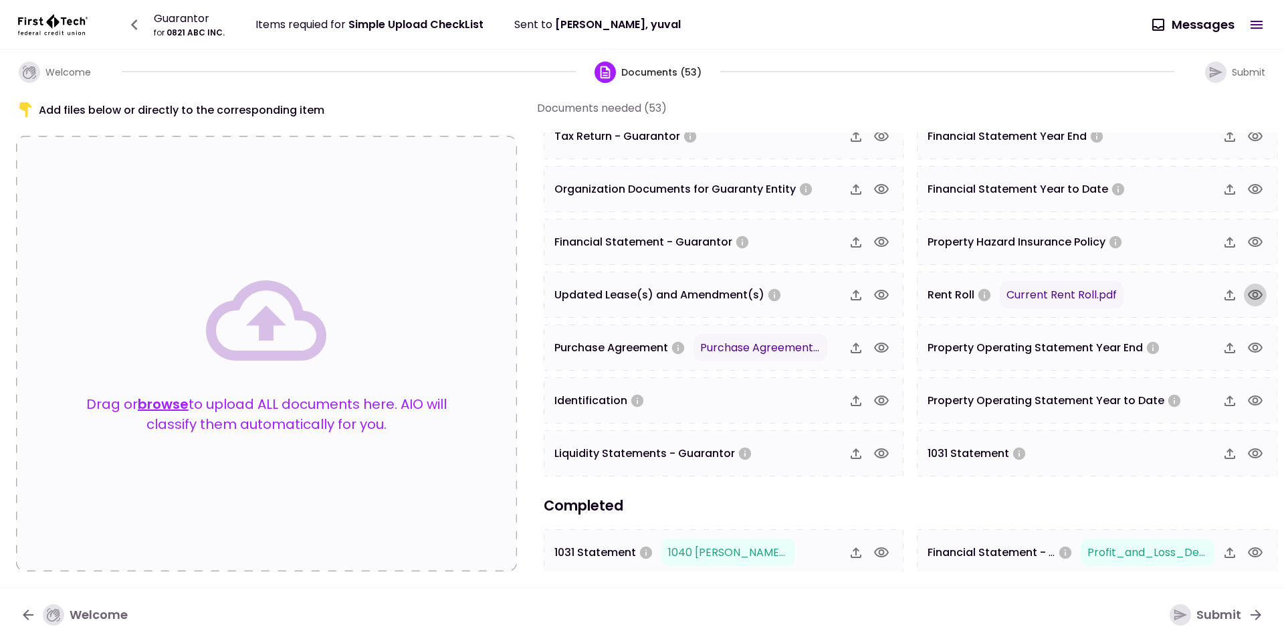
click at [1250, 292] on icon "button" at bounding box center [1256, 295] width 16 height 16
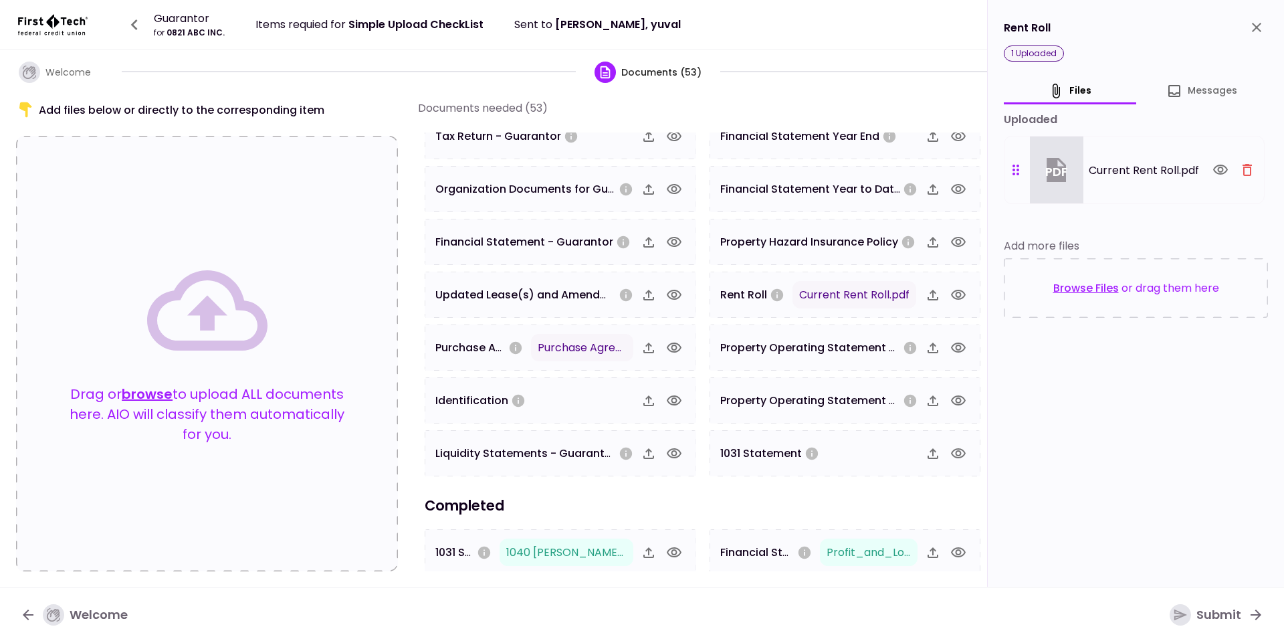
click at [1238, 179] on div at bounding box center [1233, 170] width 49 height 23
click at [1254, 161] on button "button" at bounding box center [1247, 170] width 23 height 23
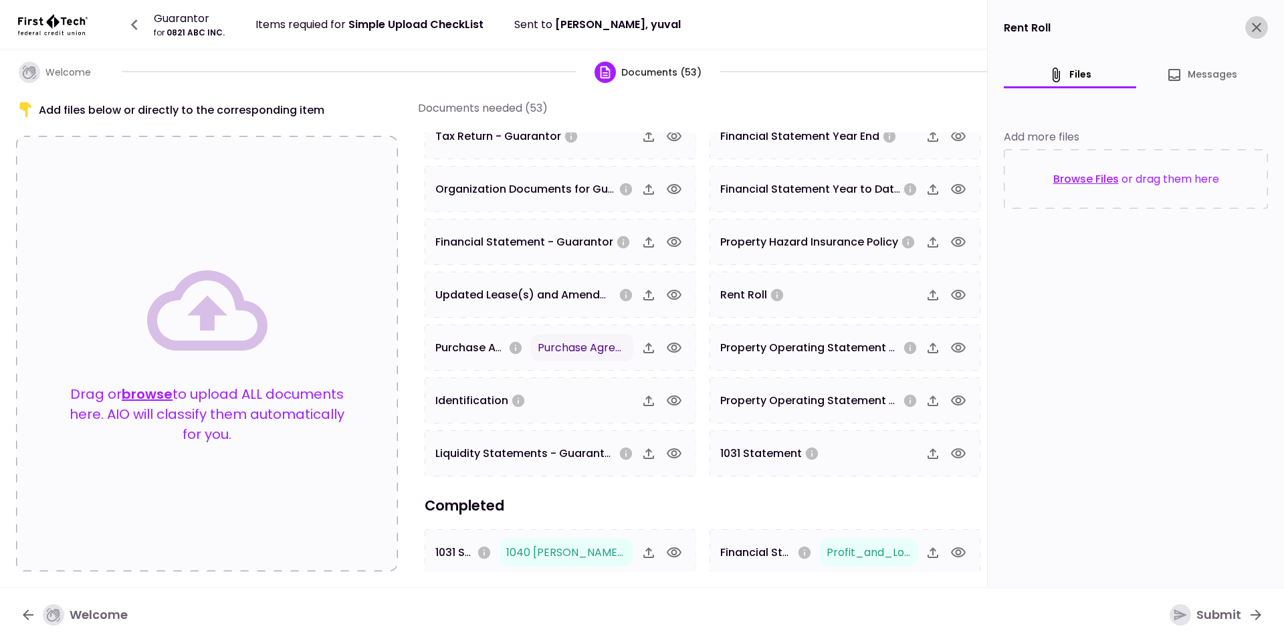
click at [1258, 31] on icon "close" at bounding box center [1257, 27] width 16 height 16
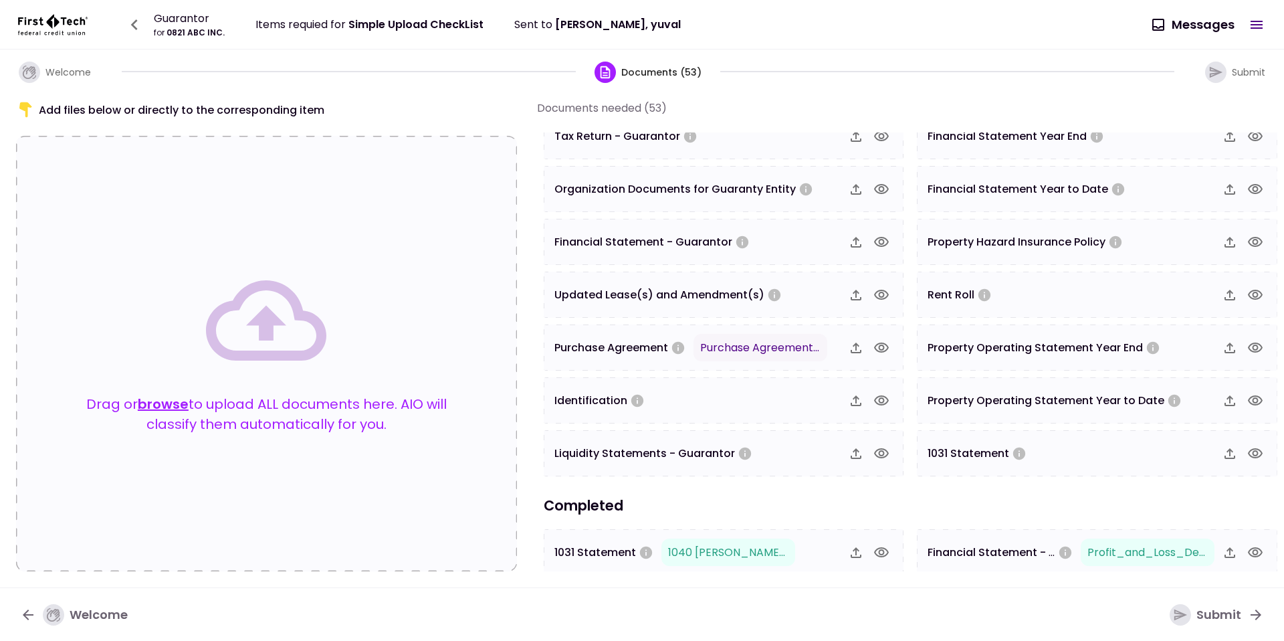
click at [877, 348] on icon "button" at bounding box center [882, 348] width 16 height 16
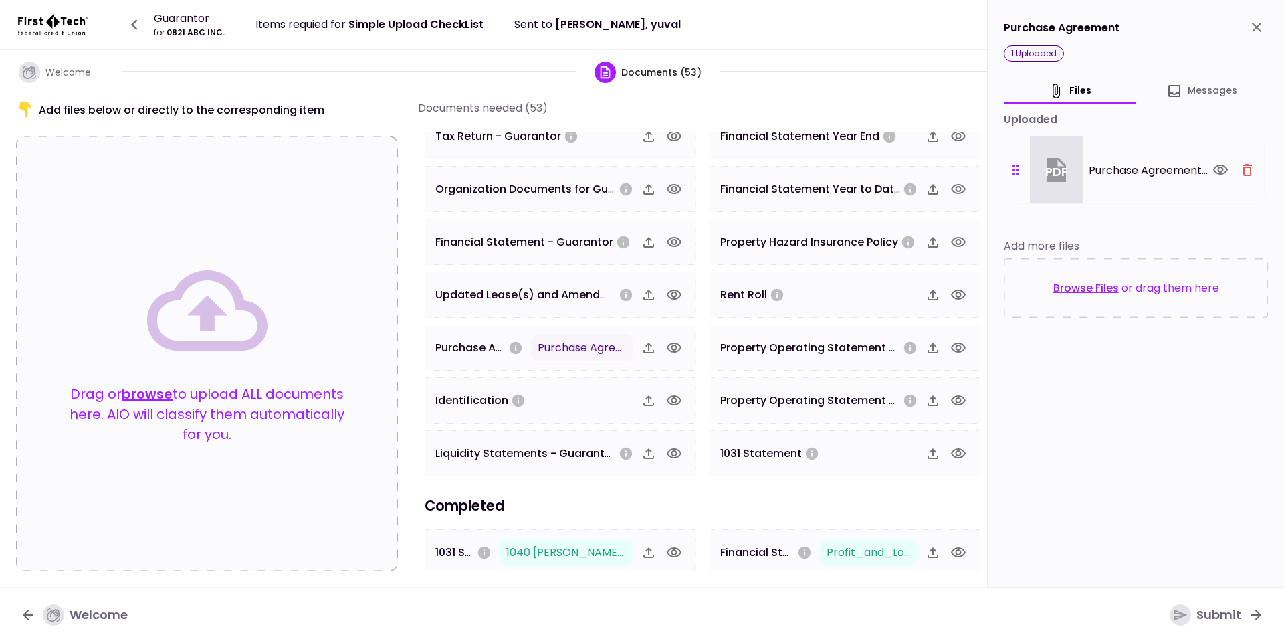
click at [1244, 153] on div "pdf Purchase Agreement.pdf" at bounding box center [1134, 170] width 261 height 68
click at [1244, 166] on icon "button" at bounding box center [1247, 170] width 16 height 16
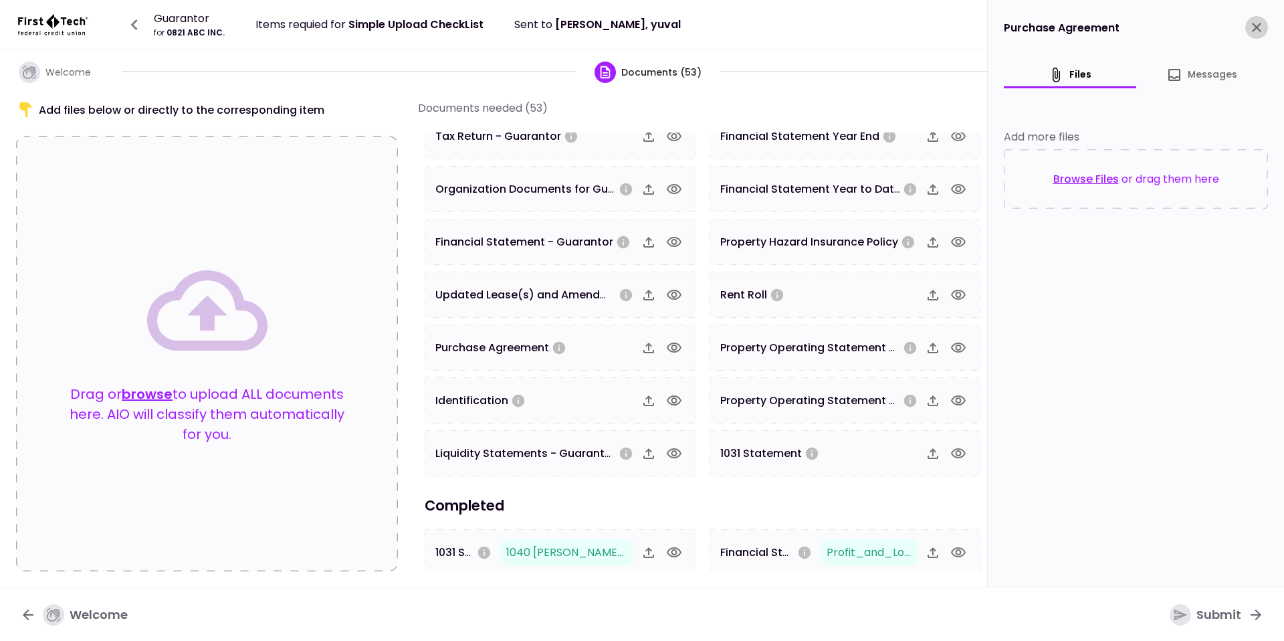
click at [1252, 28] on icon "close" at bounding box center [1257, 27] width 16 height 16
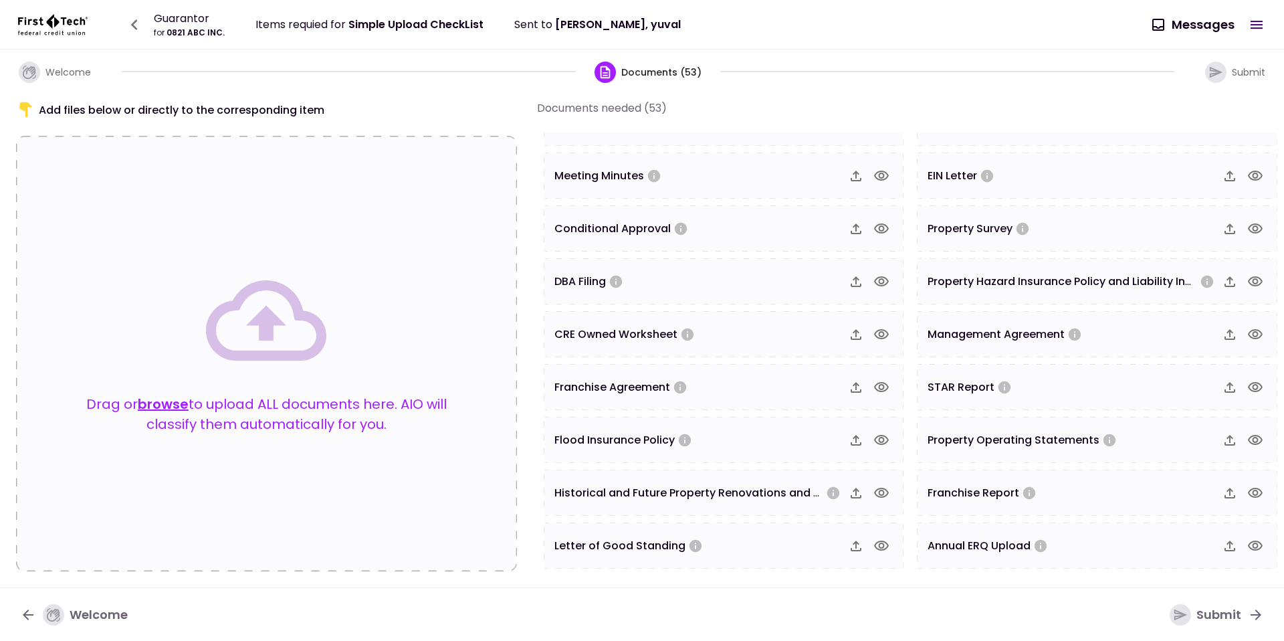
scroll to position [0, 0]
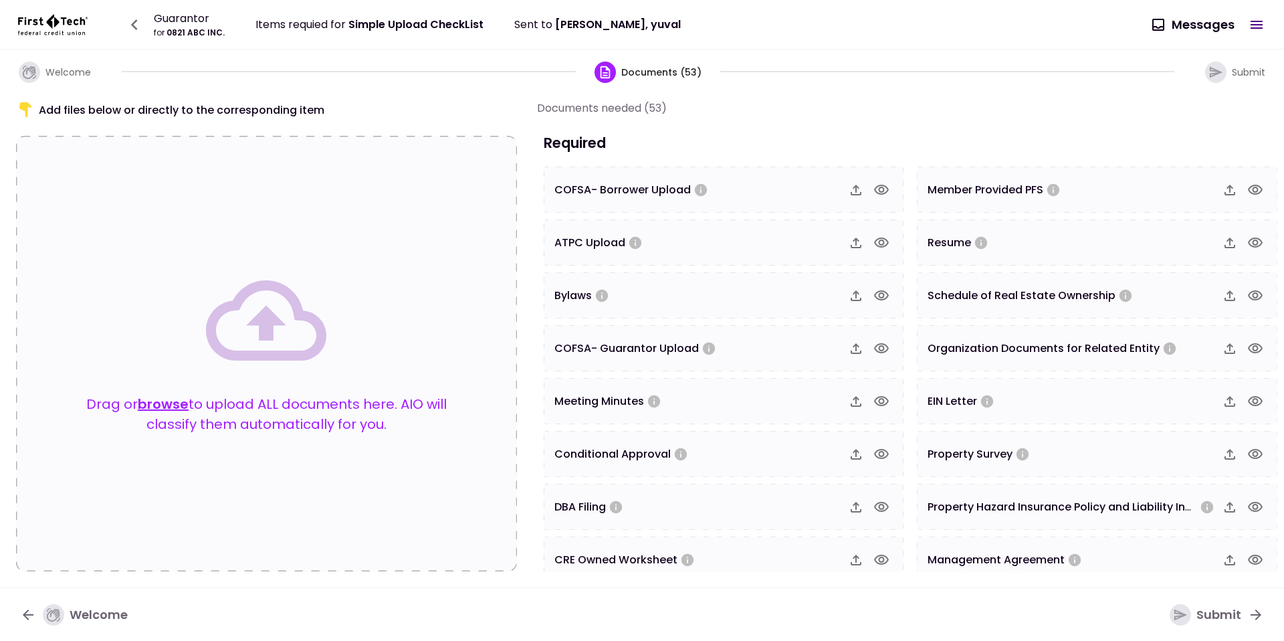
click at [331, 399] on p "Drag or browse to upload ALL documents here. AIO will classify them automatical…" at bounding box center [267, 414] width 394 height 40
click at [169, 407] on button "browse" at bounding box center [163, 404] width 51 height 20
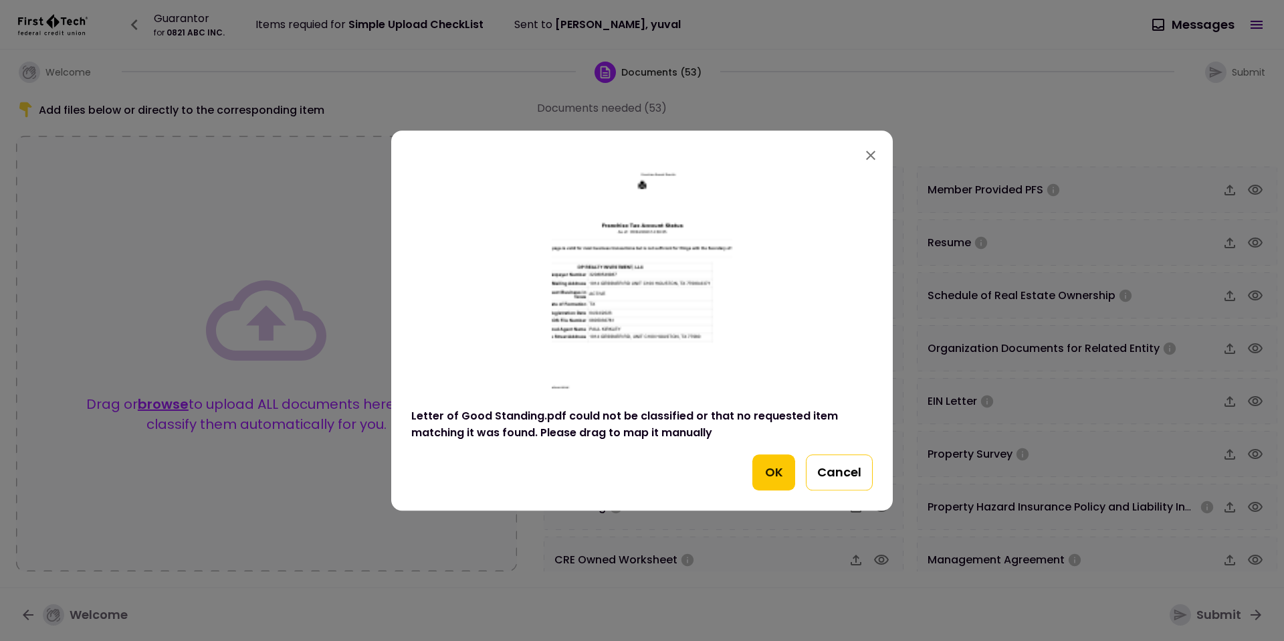
click at [827, 477] on button "Cancel" at bounding box center [839, 472] width 67 height 36
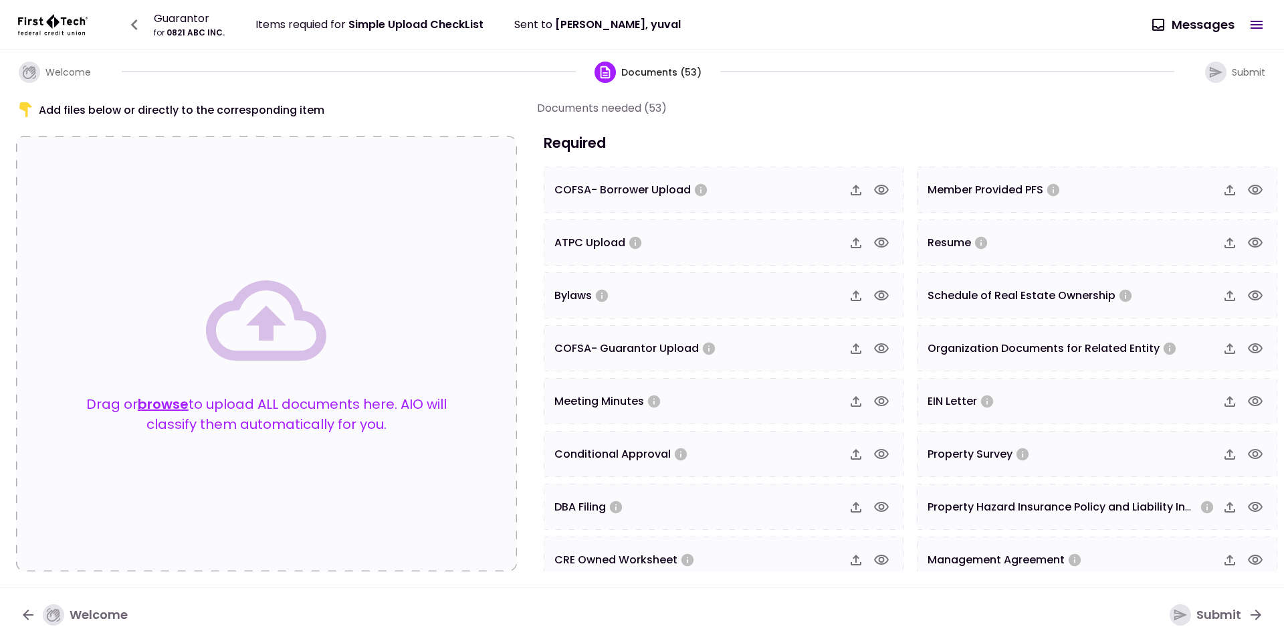
click at [155, 403] on button "browse" at bounding box center [163, 404] width 51 height 20
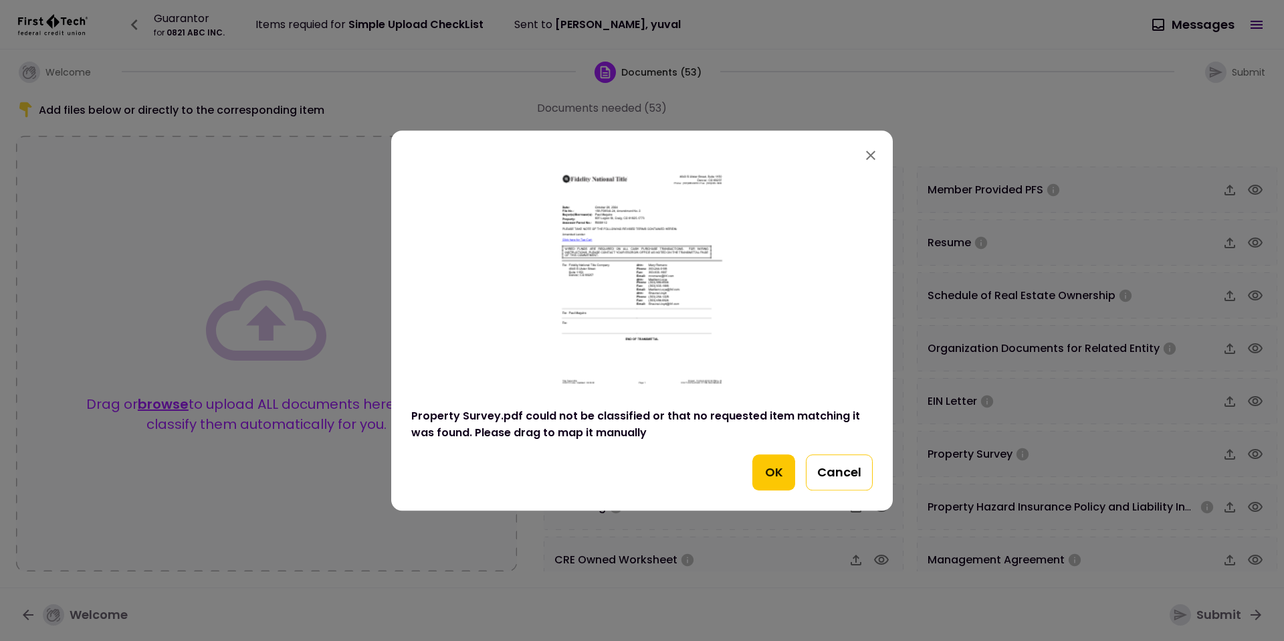
click at [834, 464] on button "Cancel" at bounding box center [839, 472] width 67 height 36
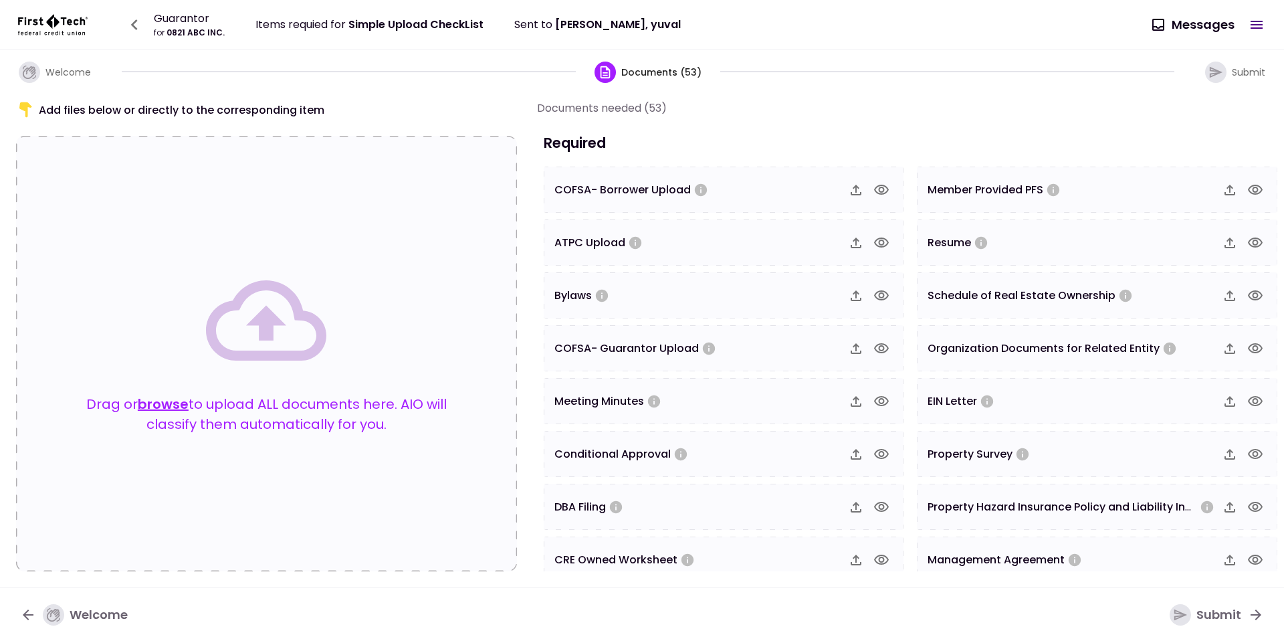
click at [180, 409] on button "browse" at bounding box center [163, 404] width 51 height 20
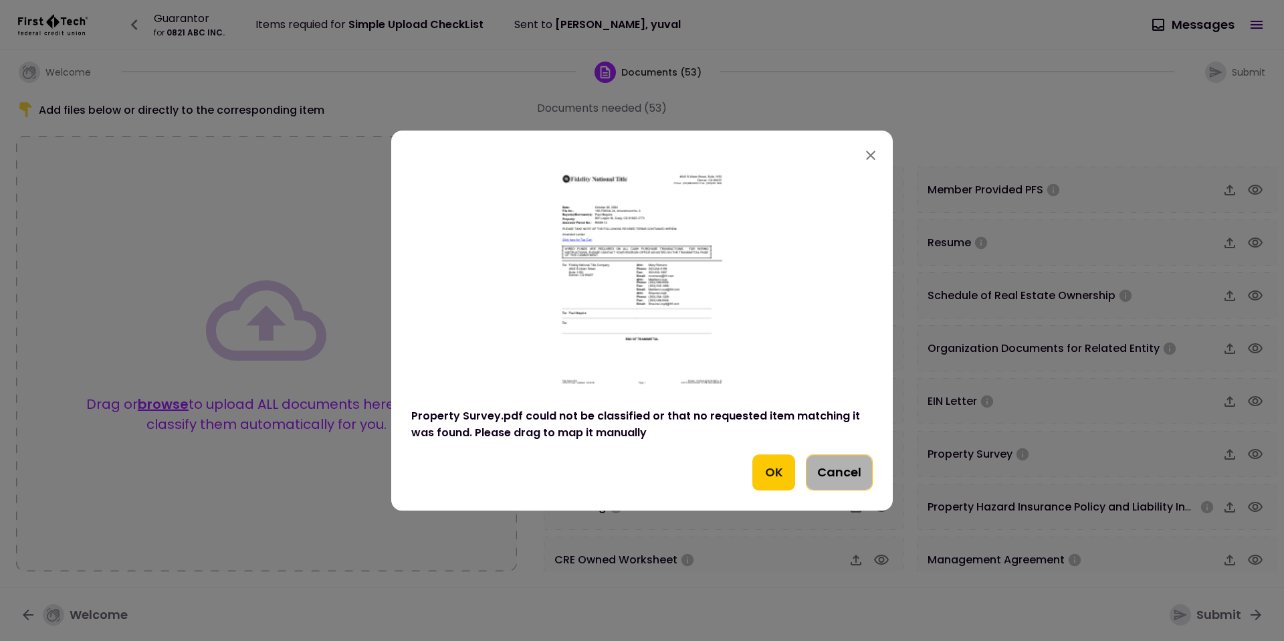
click at [819, 472] on button "Cancel" at bounding box center [839, 472] width 67 height 36
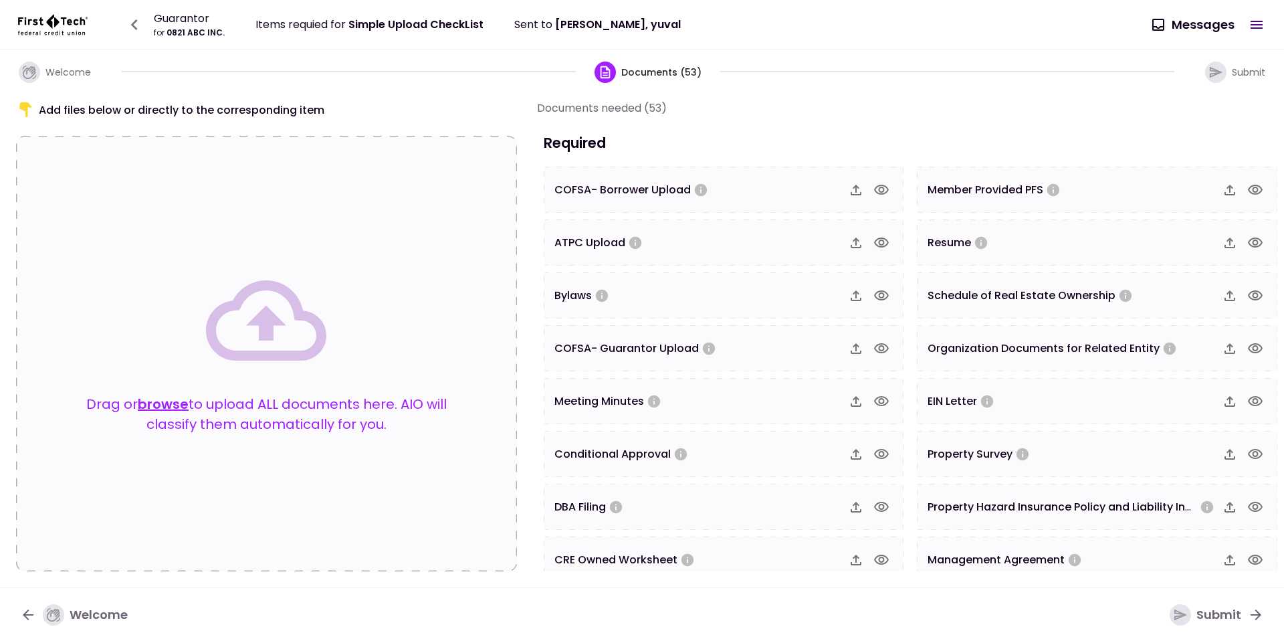
click at [174, 400] on button "browse" at bounding box center [163, 404] width 51 height 20
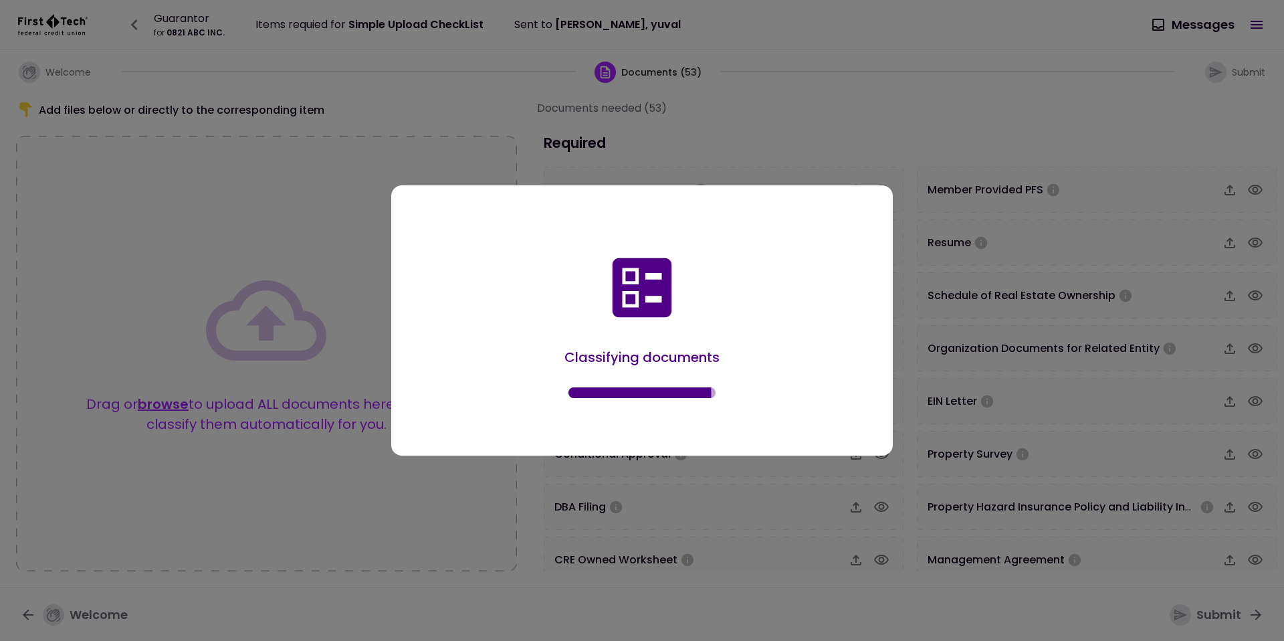
click at [553, 272] on div "Classifying documents" at bounding box center [642, 323] width 462 height 225
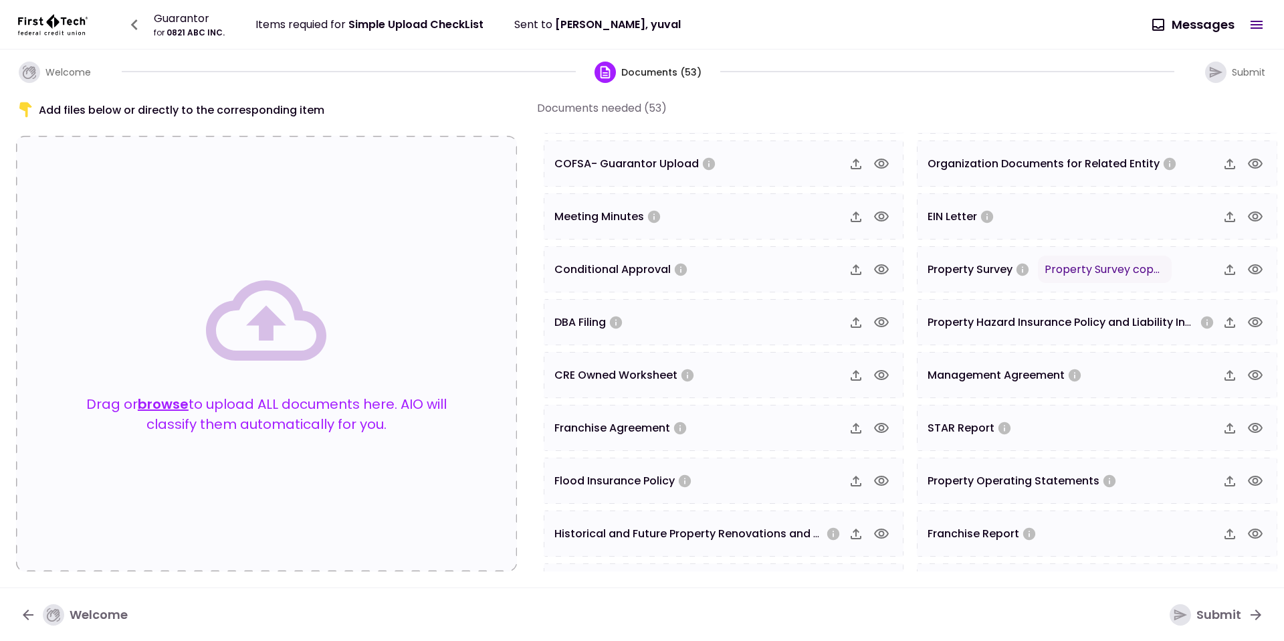
scroll to position [568, 0]
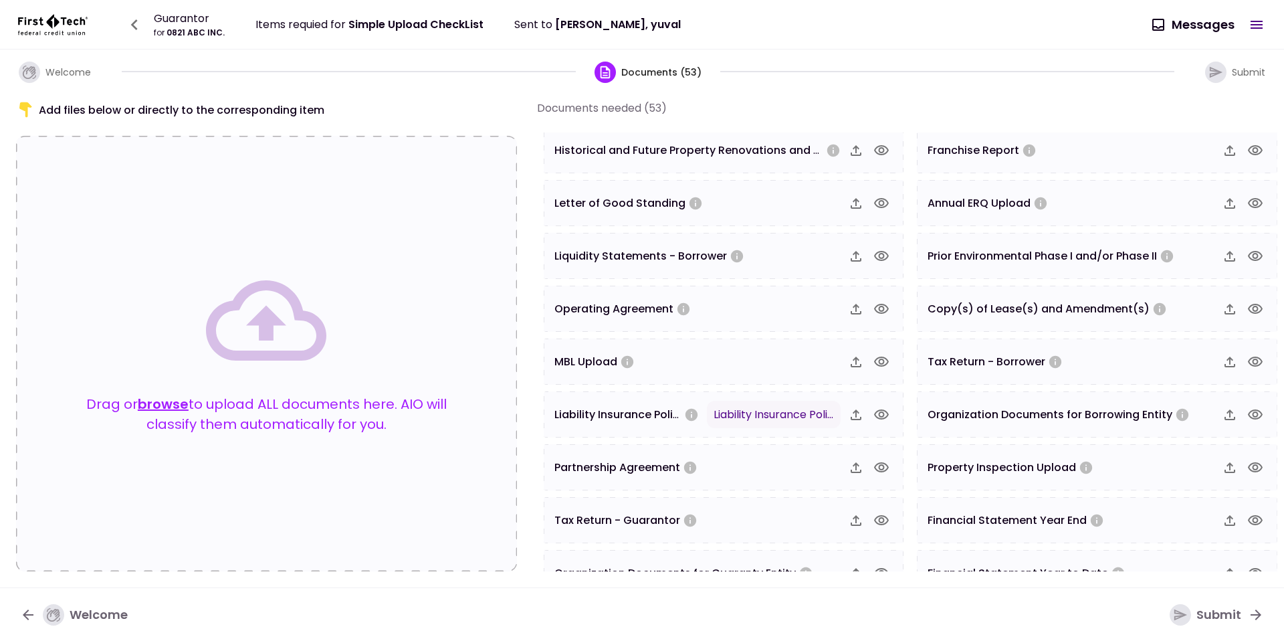
click at [163, 407] on button "browse" at bounding box center [163, 404] width 51 height 20
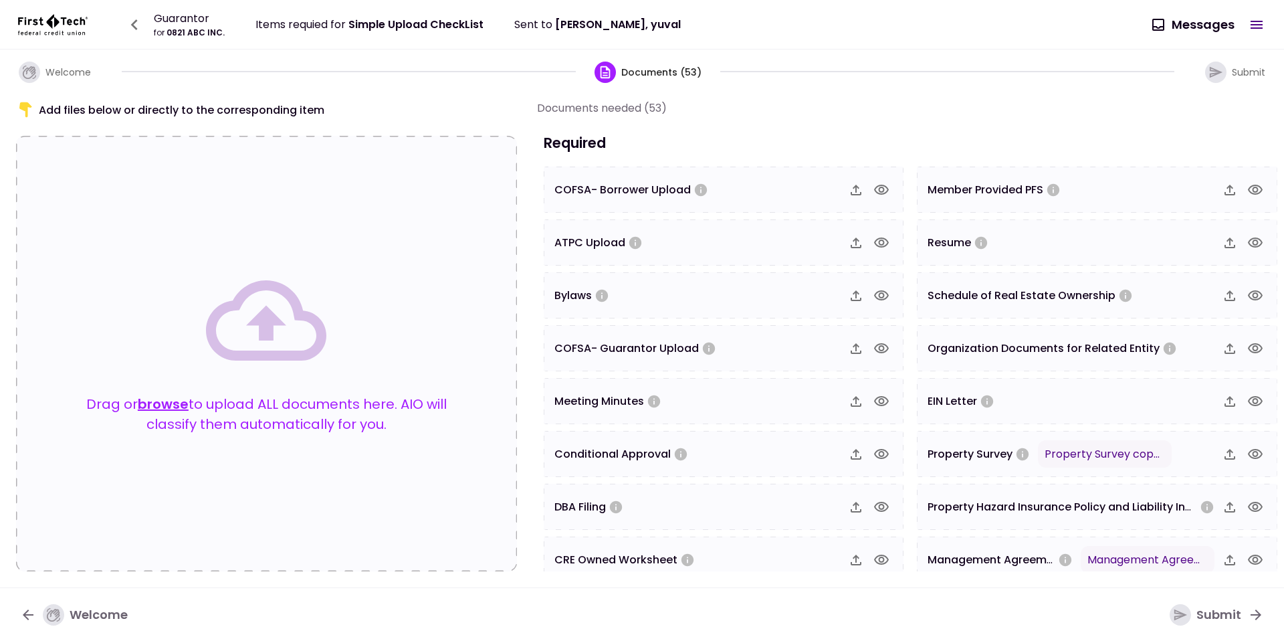
scroll to position [13, 0]
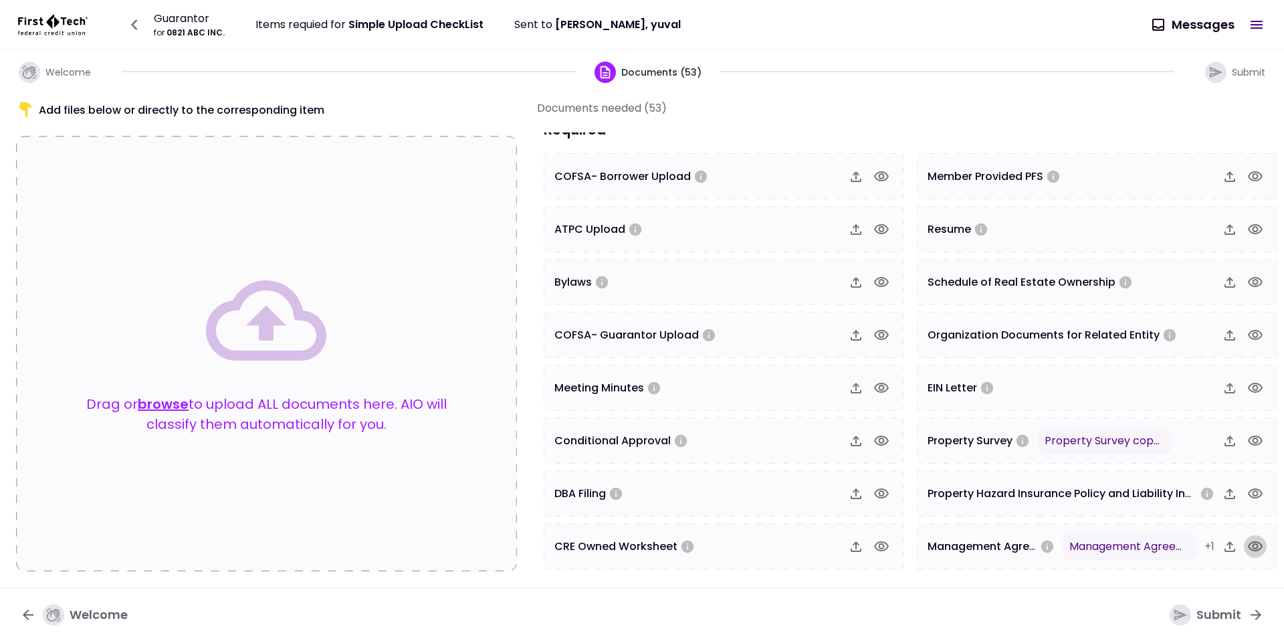
click at [1251, 543] on icon "button" at bounding box center [1255, 546] width 15 height 10
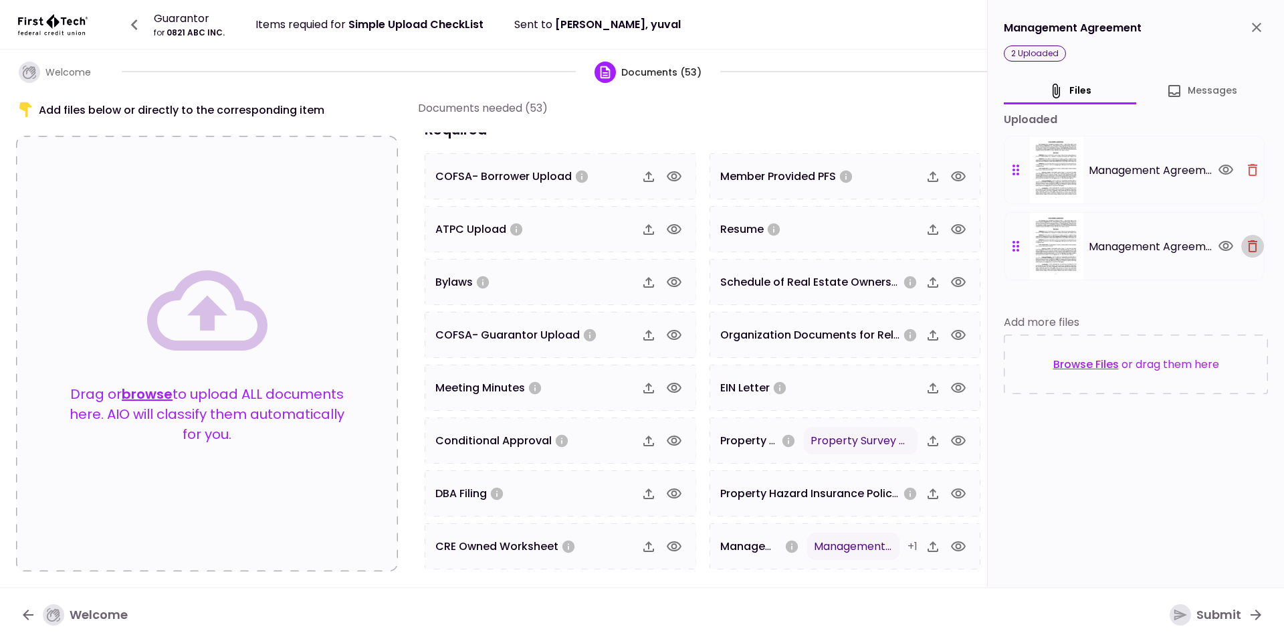
click at [1250, 247] on icon "button" at bounding box center [1253, 246] width 16 height 16
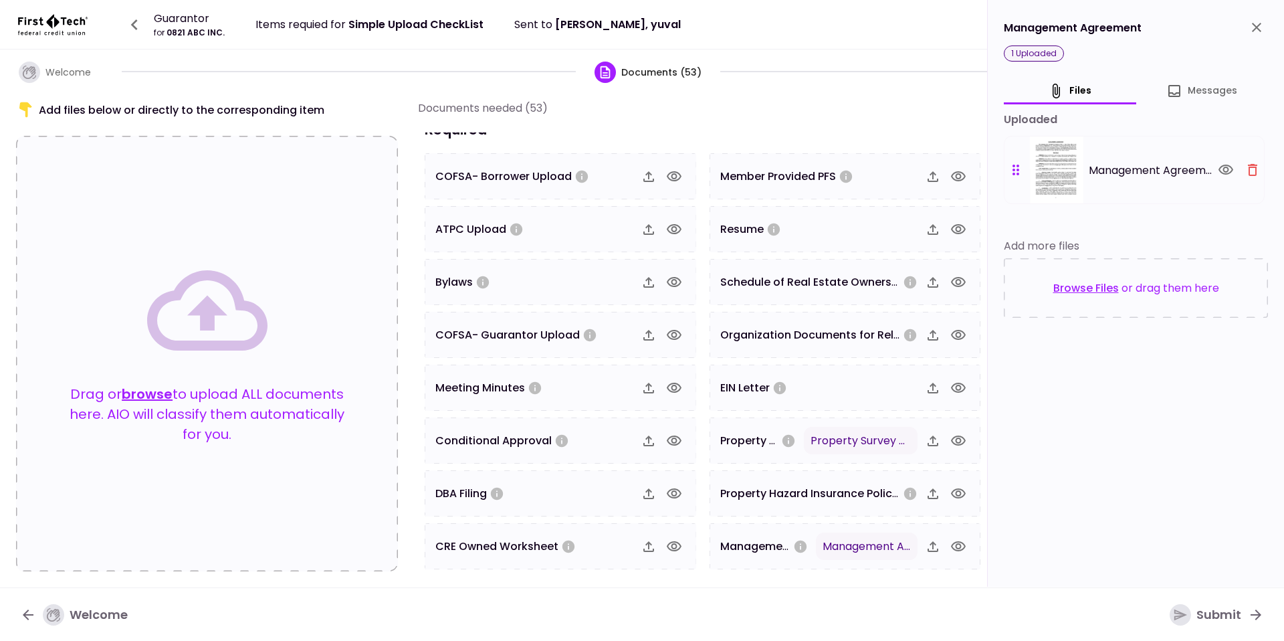
click at [1255, 31] on icon "close" at bounding box center [1257, 27] width 16 height 16
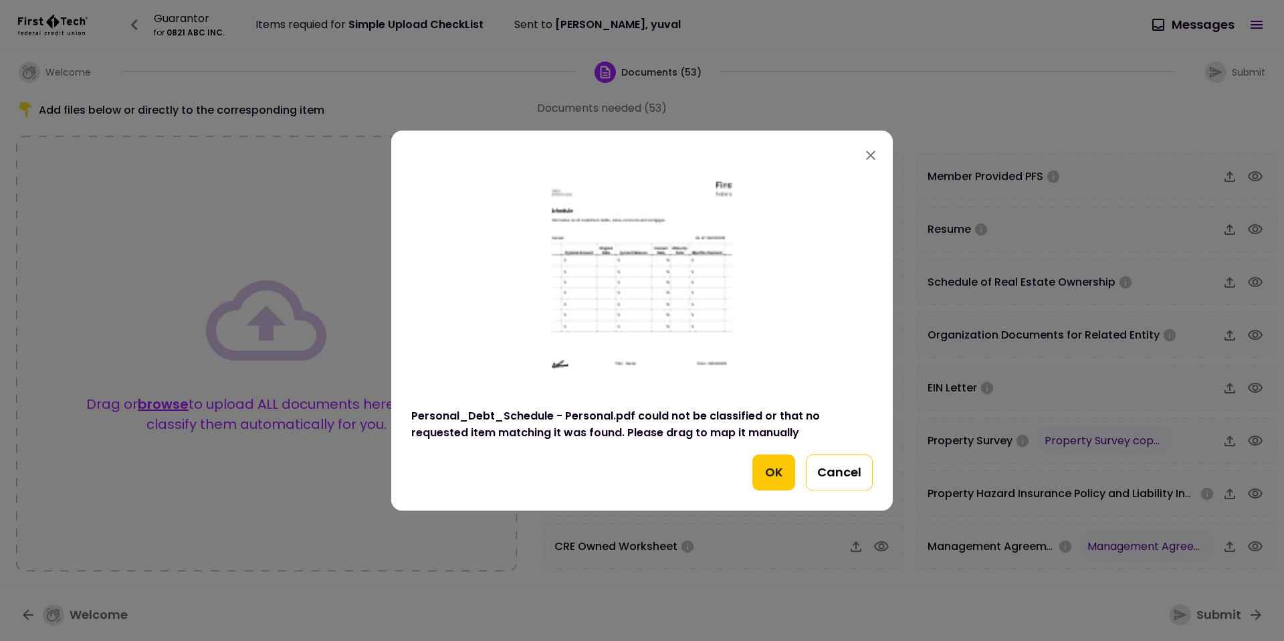
click at [822, 470] on button "Cancel" at bounding box center [839, 472] width 67 height 36
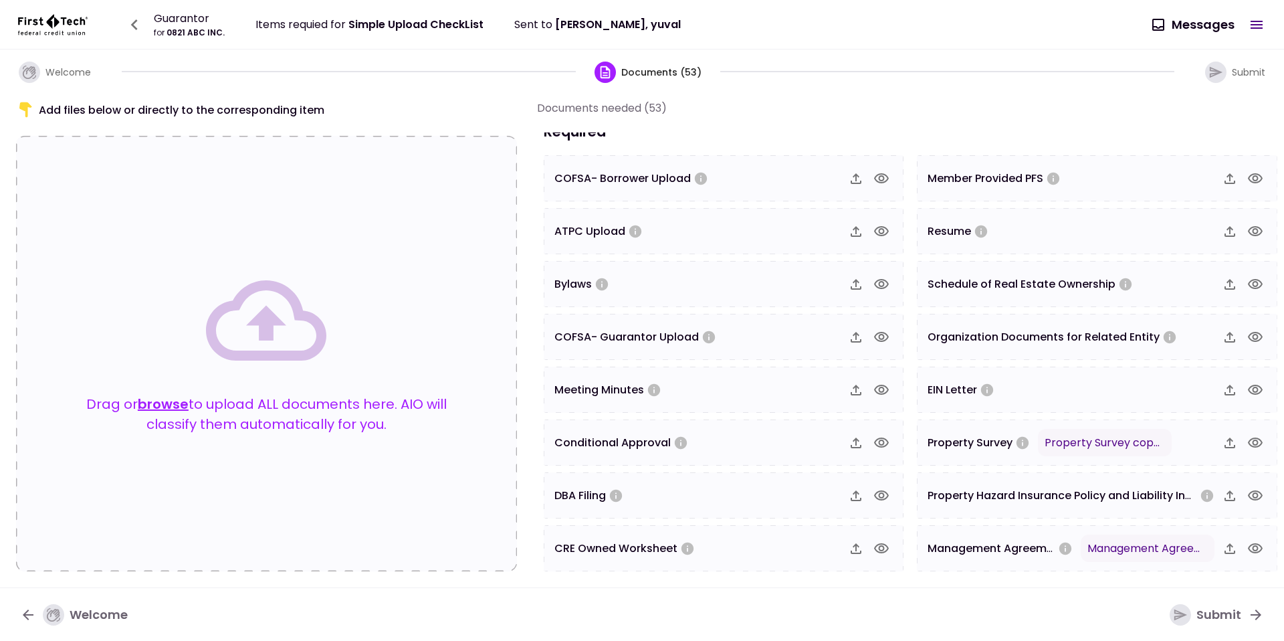
scroll to position [0, 0]
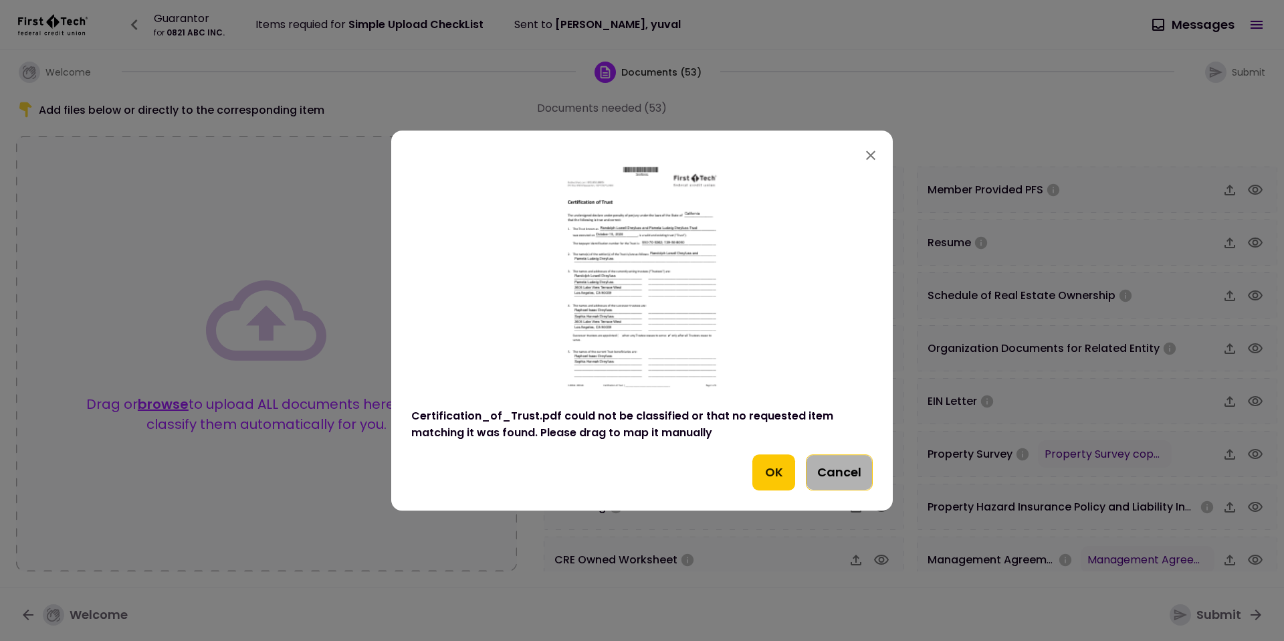
click at [823, 476] on button "Cancel" at bounding box center [839, 472] width 67 height 36
click at [833, 465] on button "Cancel" at bounding box center [839, 472] width 67 height 36
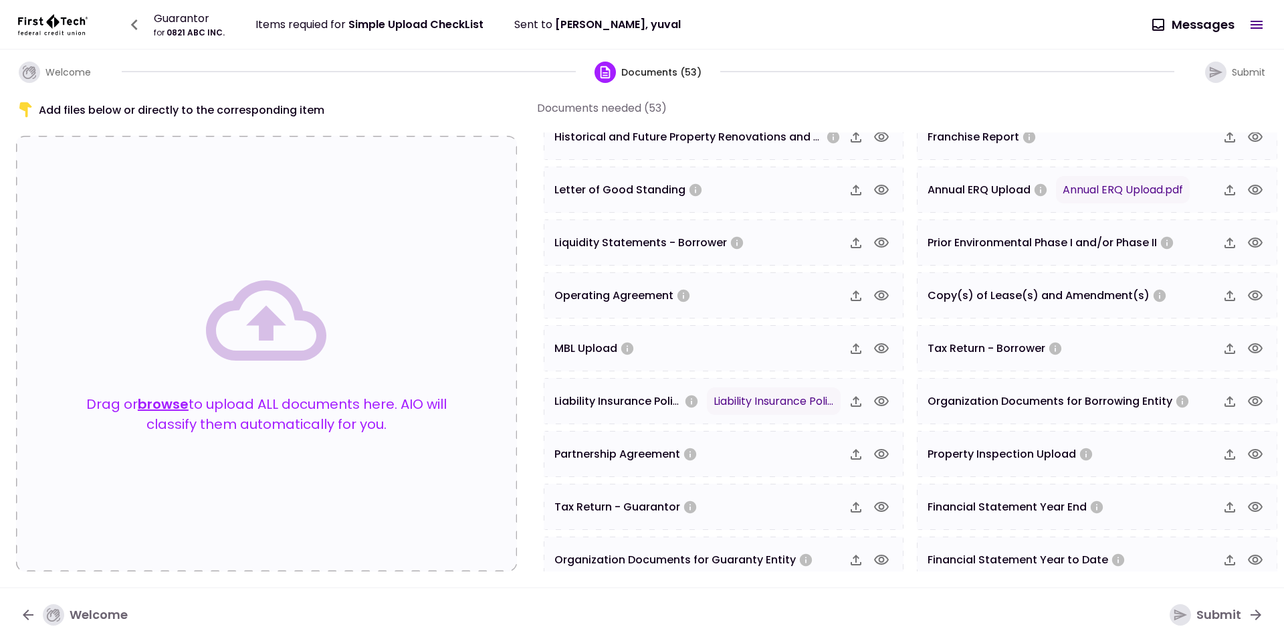
scroll to position [633, 0]
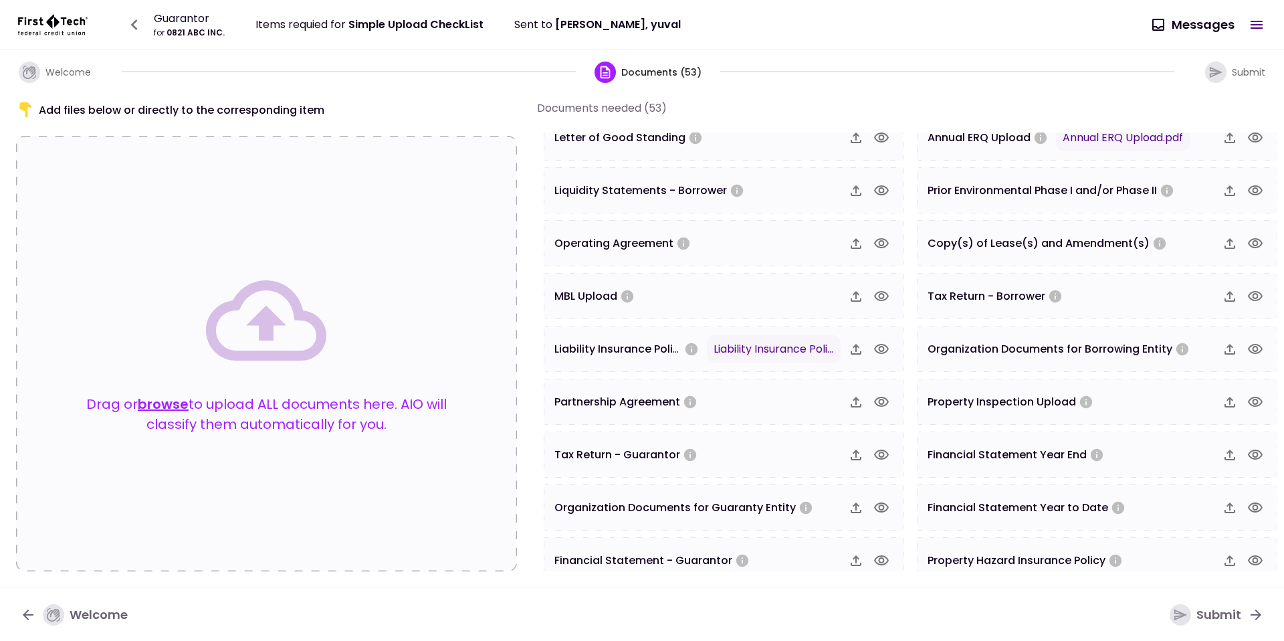
click at [1249, 30] on icon "button" at bounding box center [1257, 25] width 16 height 16
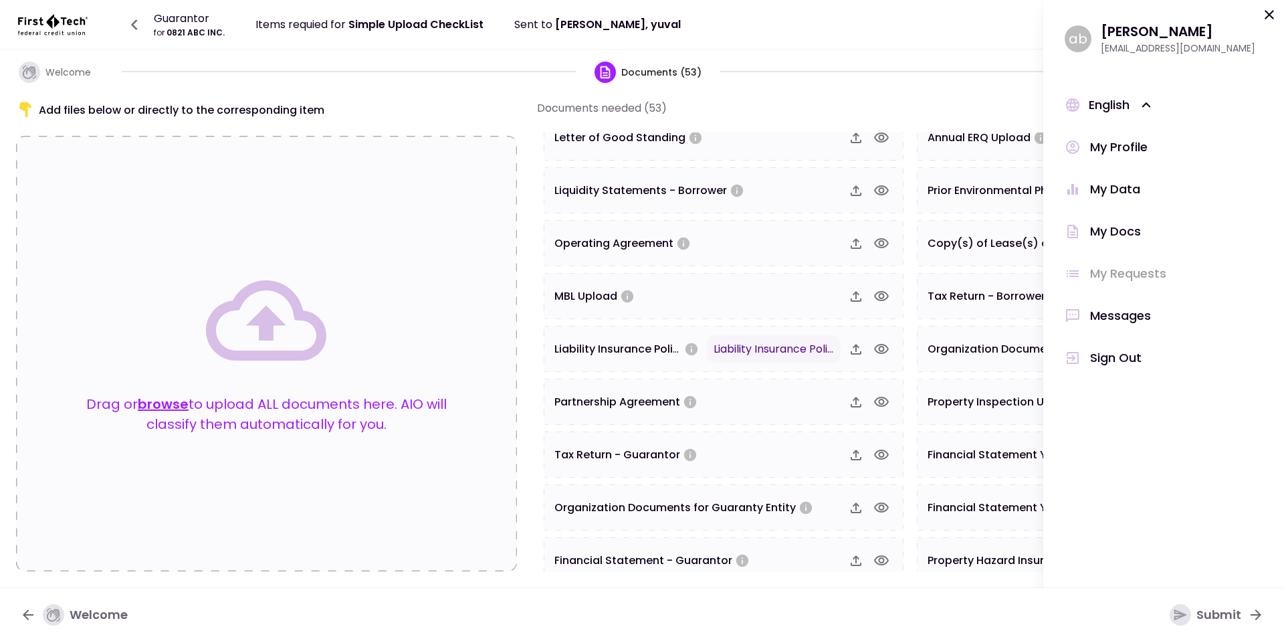
click at [1104, 359] on div "Sign Out" at bounding box center [1116, 357] width 52 height 18
